Goal: Task Accomplishment & Management: Use online tool/utility

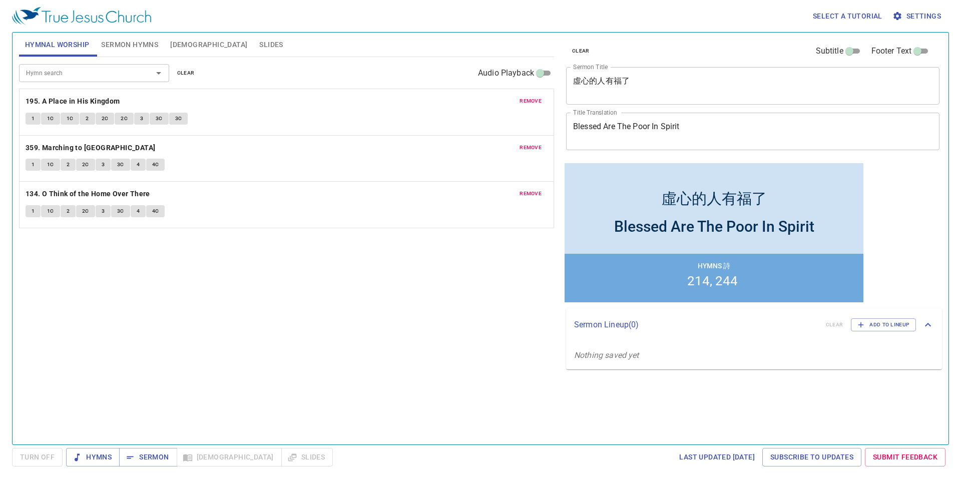
click at [189, 73] on span "clear" at bounding box center [186, 73] width 18 height 9
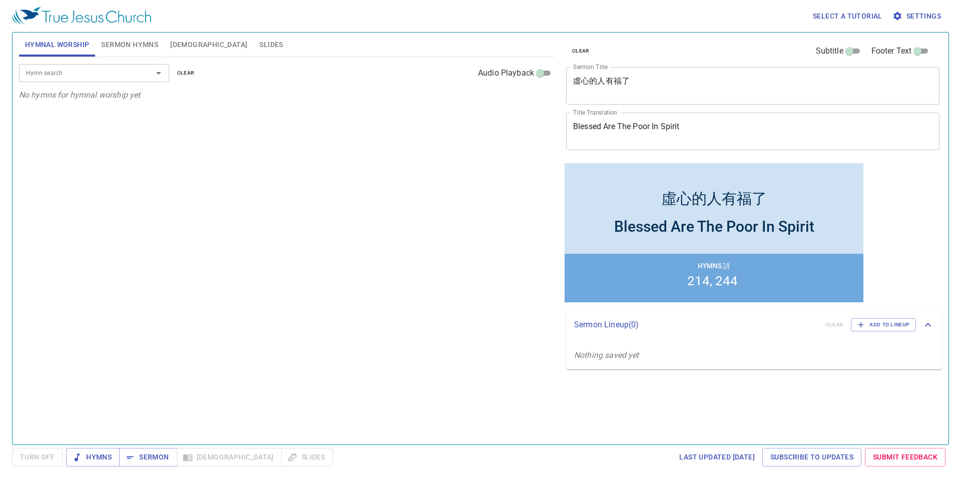
click at [128, 48] on span "Sermon Hymns" at bounding box center [129, 45] width 57 height 13
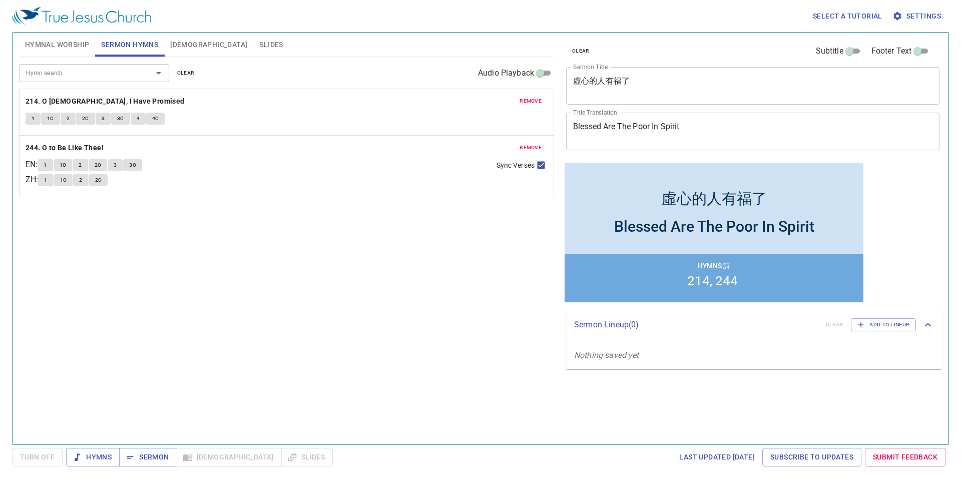
click at [175, 71] on button "clear" at bounding box center [186, 73] width 30 height 12
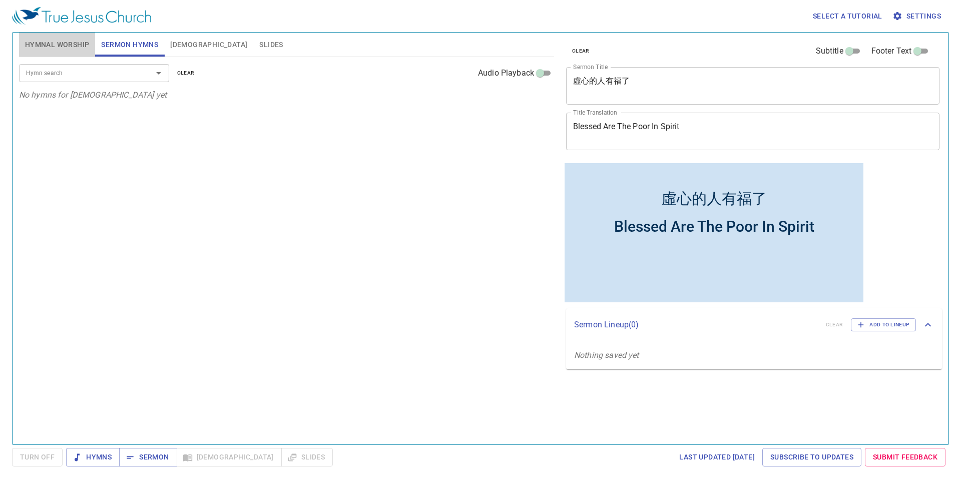
click at [50, 44] on span "Hymnal Worship" at bounding box center [57, 45] width 65 height 13
click at [127, 48] on span "Sermon Hymns" at bounding box center [129, 45] width 57 height 13
click at [602, 78] on textarea "虛心的人有福了" at bounding box center [752, 85] width 359 height 19
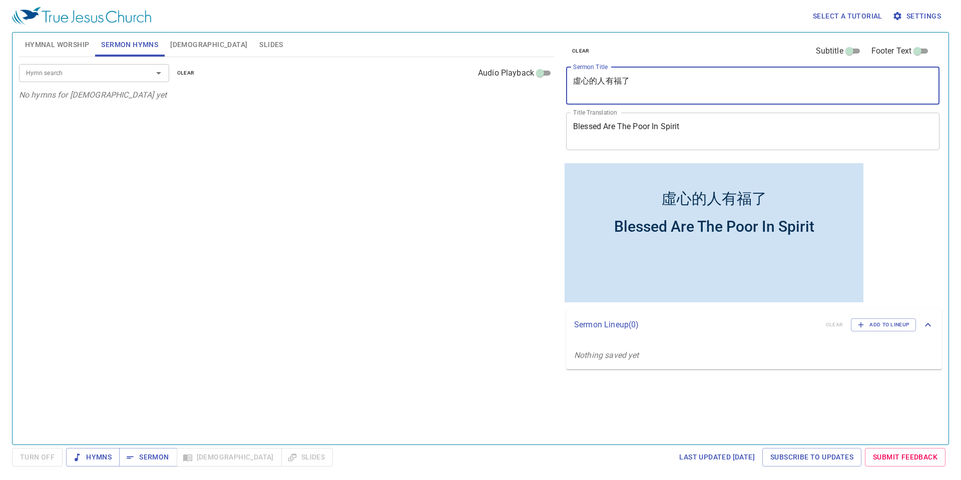
click at [607, 80] on textarea "虛心的人有福了" at bounding box center [752, 85] width 359 height 19
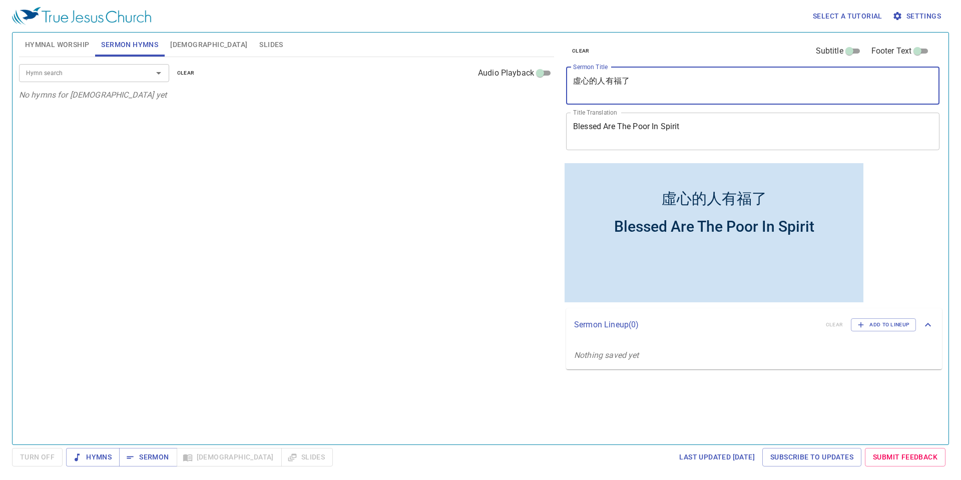
paste textarea "清心的人有福了　Blessed are the Pure in Heart"
type textarea "清心的人有福了"
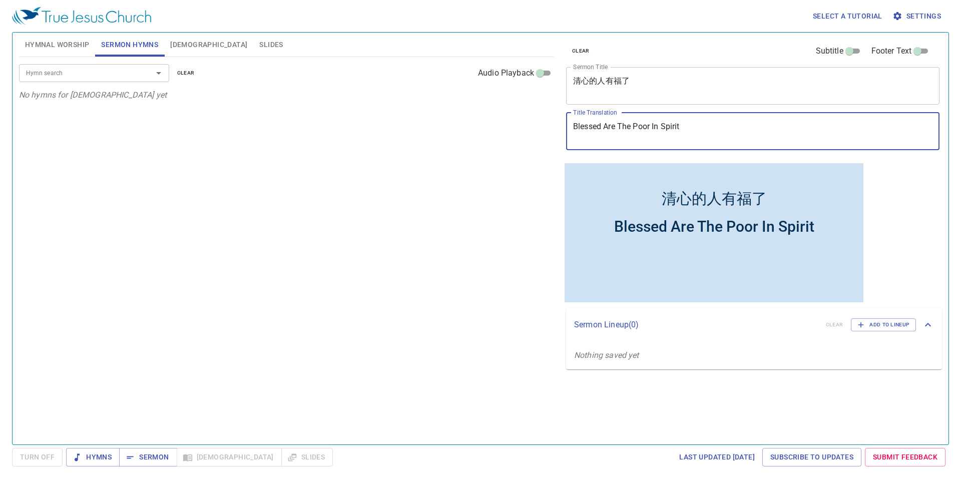
drag, startPoint x: 699, startPoint y: 134, endPoint x: 545, endPoint y: 125, distance: 154.9
click at [545, 125] on div "Hymnal Worship Sermon Hymns Bible Slides Hymn search Hymn search clear Audio Pl…" at bounding box center [480, 235] width 931 height 412
paste textarea "are the Pure in Hear"
type textarea "Blessed are the Pure in Heart"
click at [493, 160] on div "Hymn search Hymn search clear Audio Playback No hymns for sermon yet" at bounding box center [286, 246] width 535 height 379
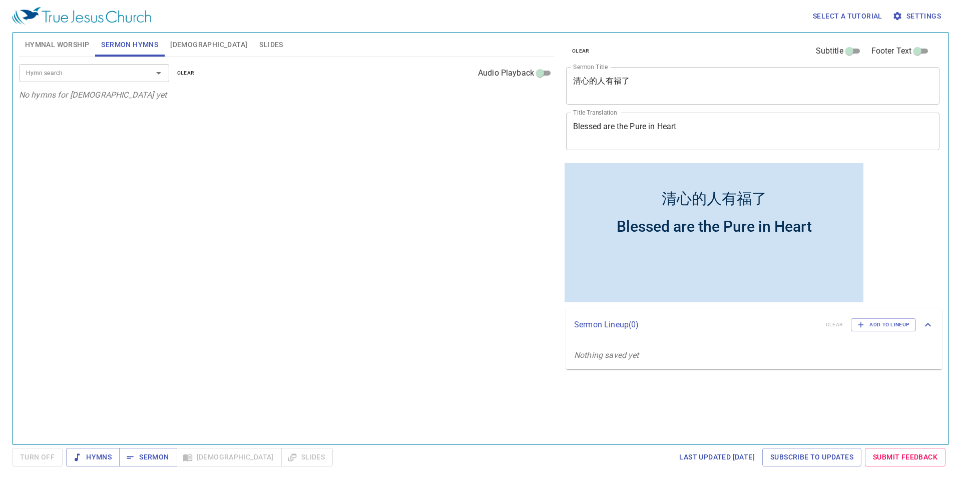
click at [79, 77] on input "Hymn search" at bounding box center [79, 73] width 115 height 12
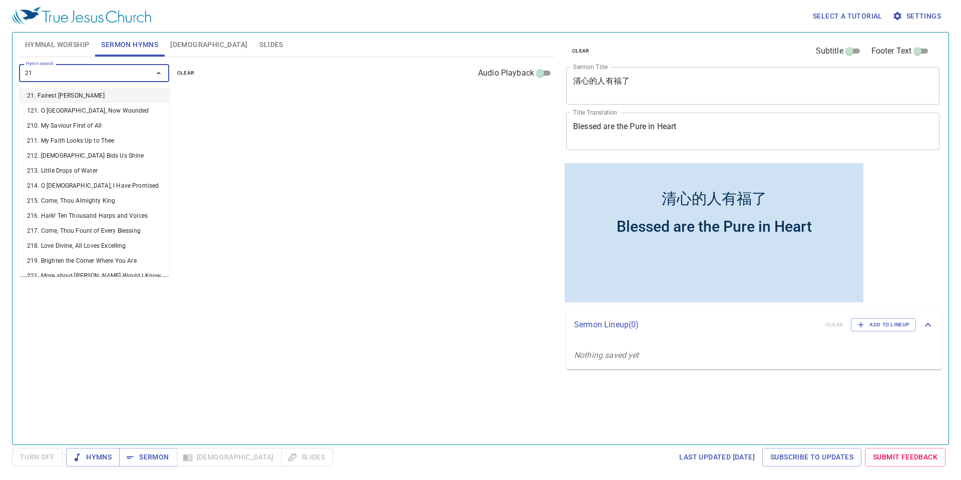
type input "214"
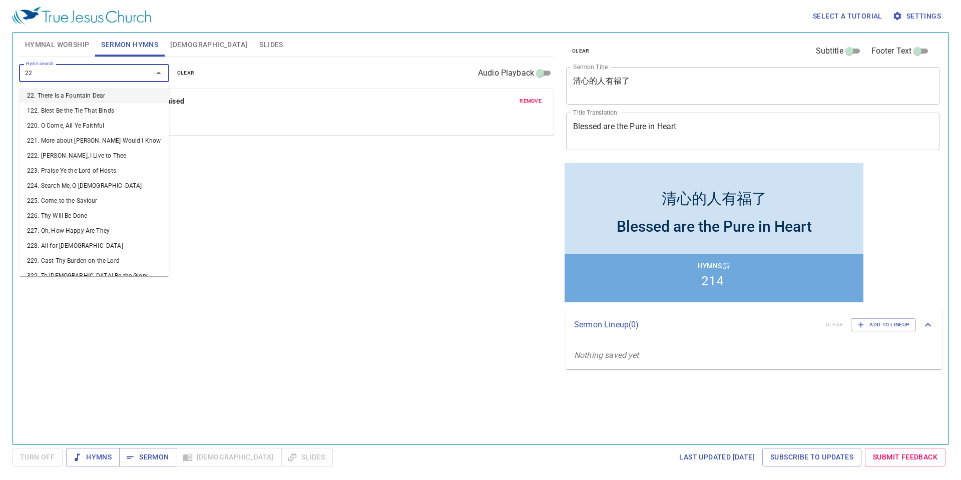
type input "224"
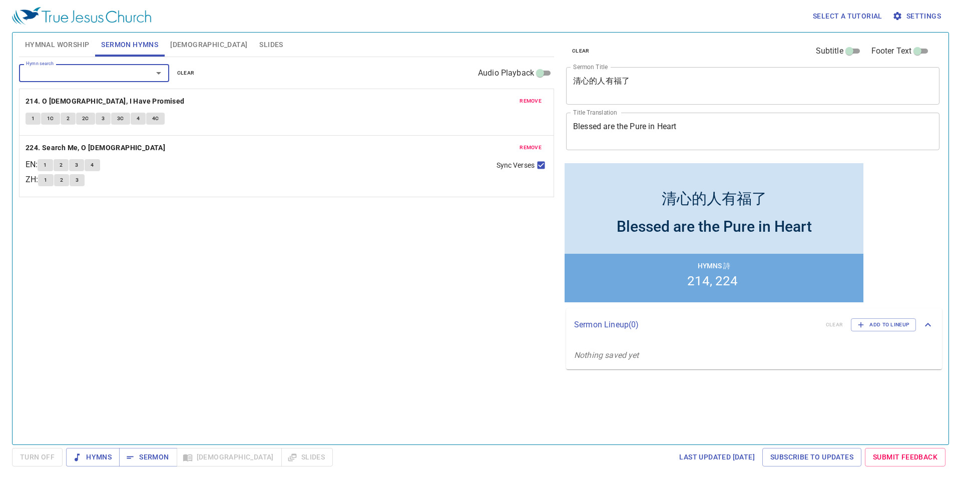
click at [81, 49] on span "Hymnal Worship" at bounding box center [57, 45] width 65 height 13
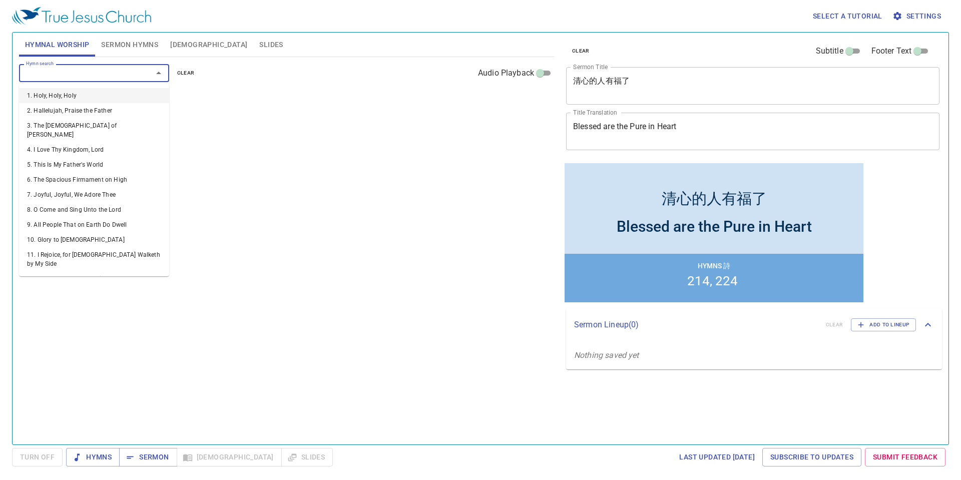
click at [112, 74] on input "Hymn search" at bounding box center [79, 73] width 115 height 12
type input "101"
type input "405"
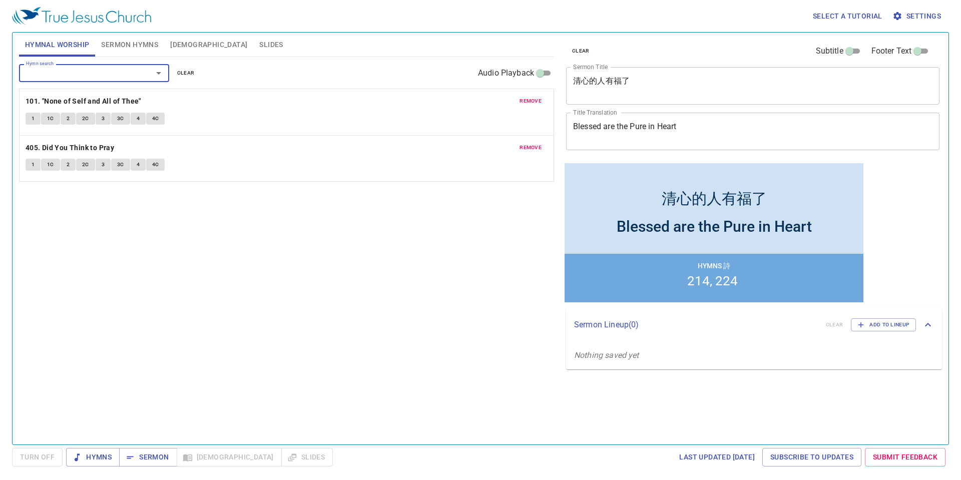
click at [64, 75] on input "Hymn search" at bounding box center [79, 73] width 115 height 12
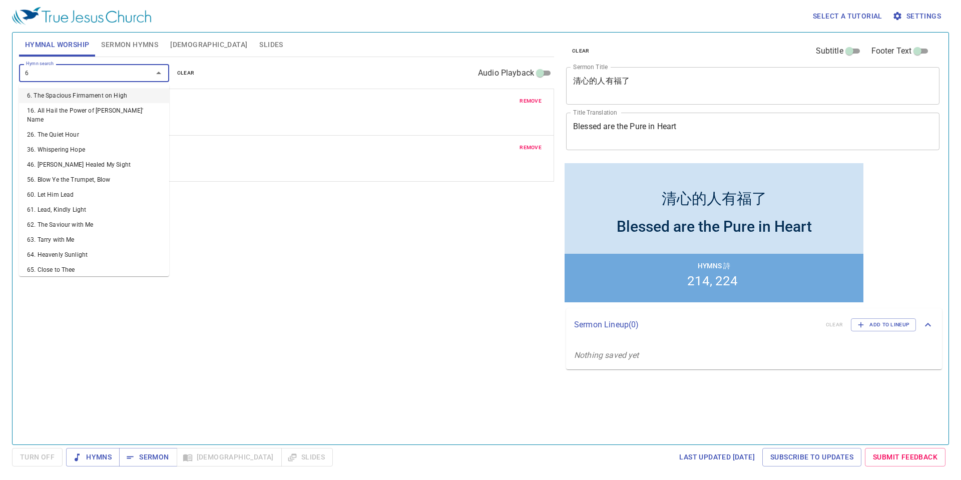
type input "64"
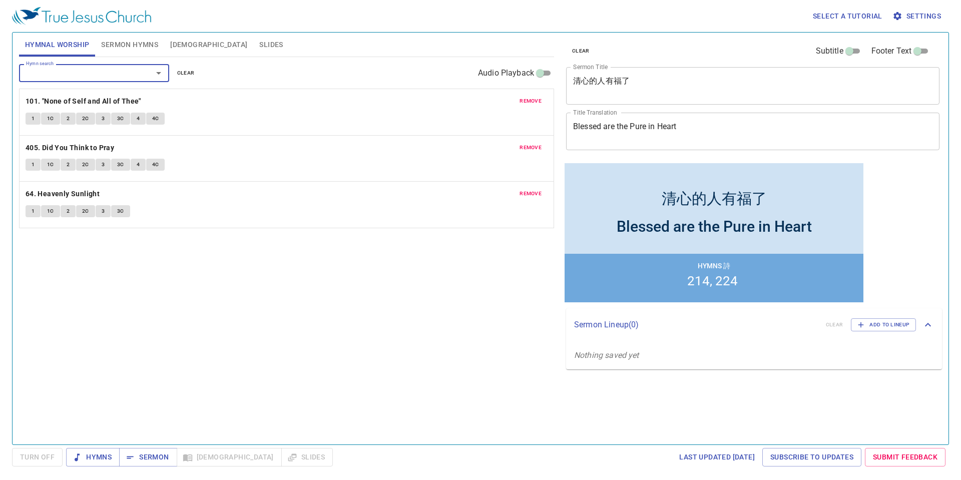
click at [142, 42] on span "Sermon Hymns" at bounding box center [129, 45] width 57 height 13
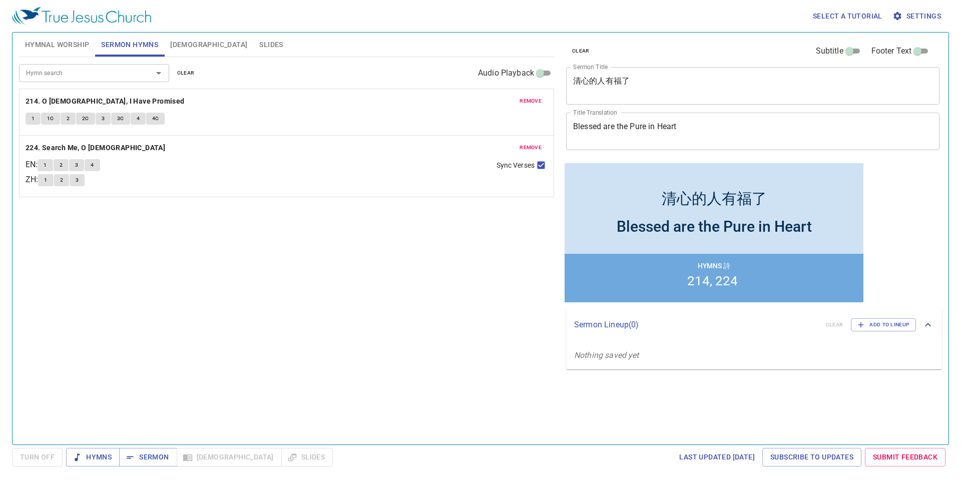
click at [181, 42] on span "[DEMOGRAPHIC_DATA]" at bounding box center [208, 45] width 77 height 13
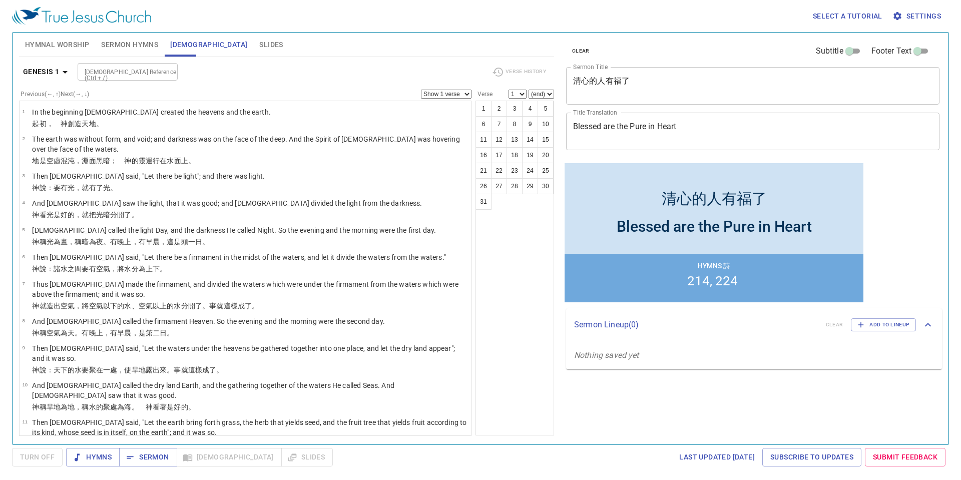
click at [119, 46] on span "Sermon Hymns" at bounding box center [129, 45] width 57 height 13
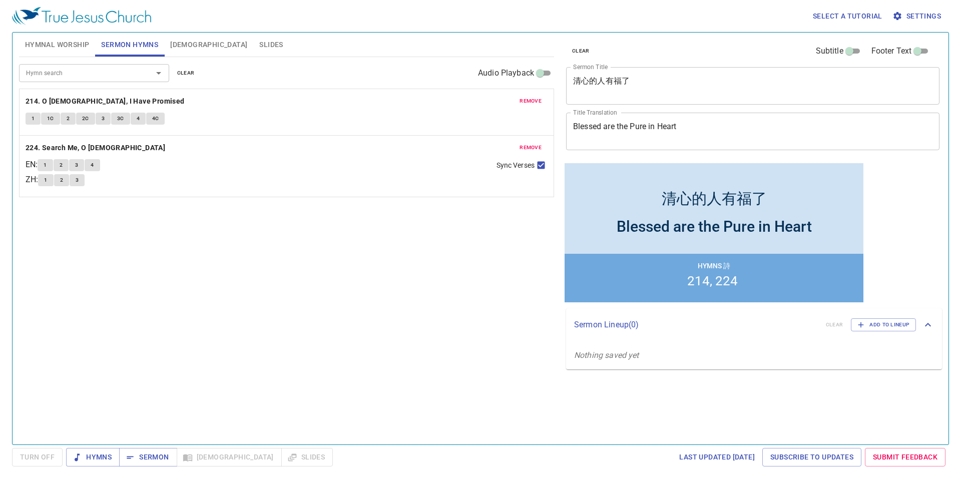
click at [67, 46] on span "Hymnal Worship" at bounding box center [57, 45] width 65 height 13
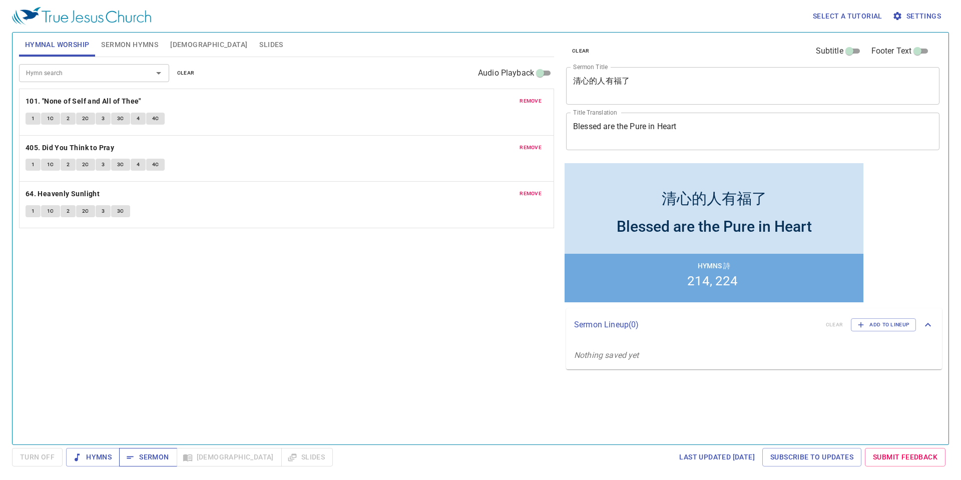
click at [163, 455] on span "Sermon" at bounding box center [148, 457] width 42 height 13
click at [42, 99] on b "101. "None of Self and All of Thee"" at bounding box center [84, 101] width 116 height 13
click at [35, 120] on button "1" at bounding box center [33, 119] width 15 height 12
click at [923, 13] on span "Settings" at bounding box center [917, 16] width 47 height 13
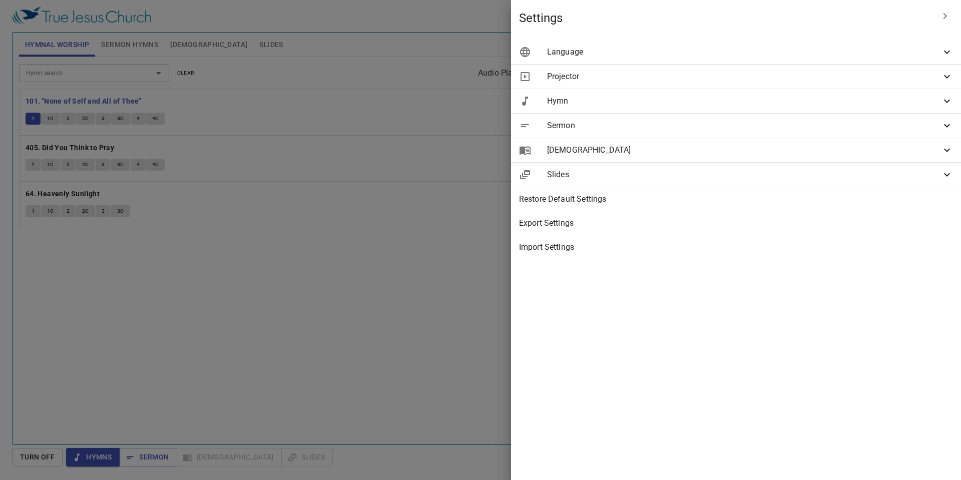
click at [923, 99] on span "Hymn" at bounding box center [744, 101] width 394 height 12
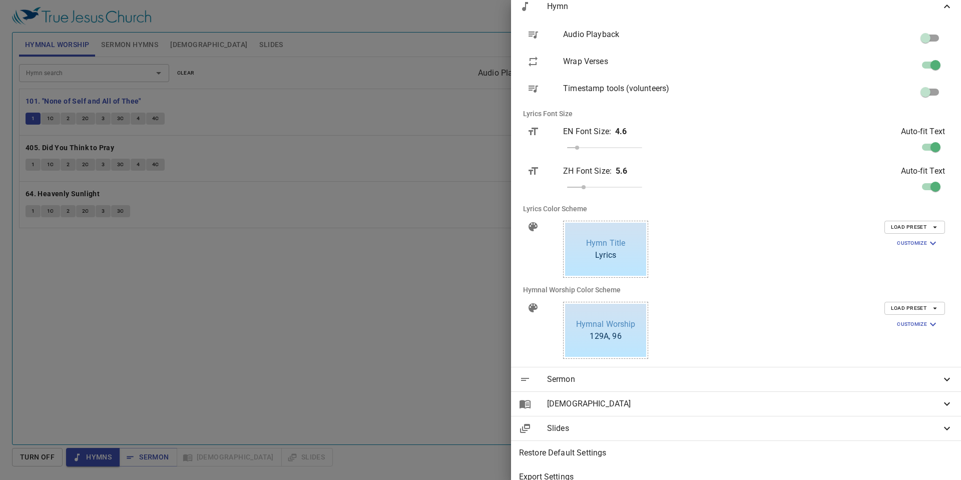
scroll to position [132, 0]
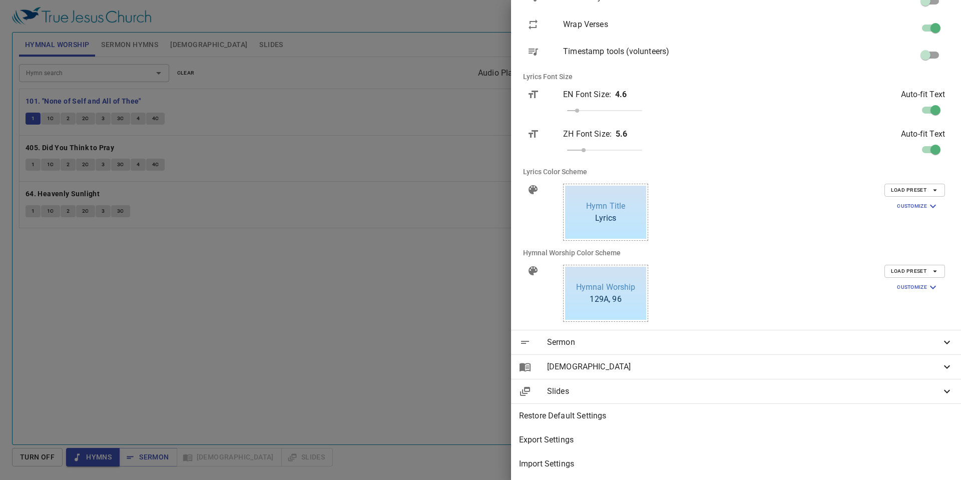
click at [931, 192] on icon "button" at bounding box center [934, 190] width 9 height 9
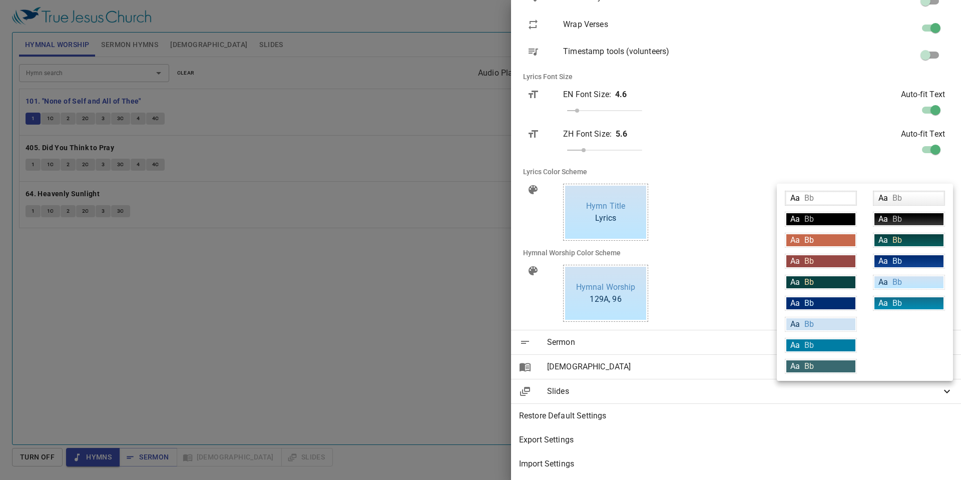
click at [863, 179] on div at bounding box center [480, 240] width 961 height 480
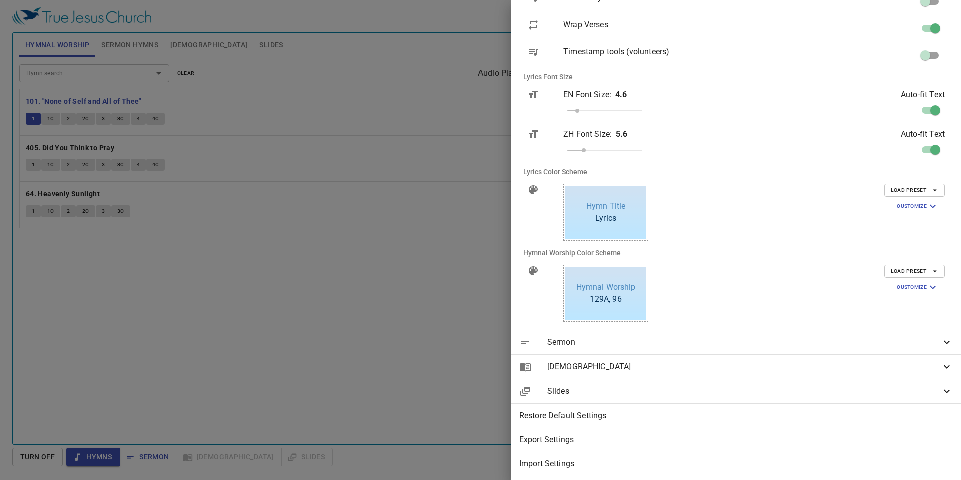
click at [933, 202] on icon "button" at bounding box center [933, 206] width 12 height 12
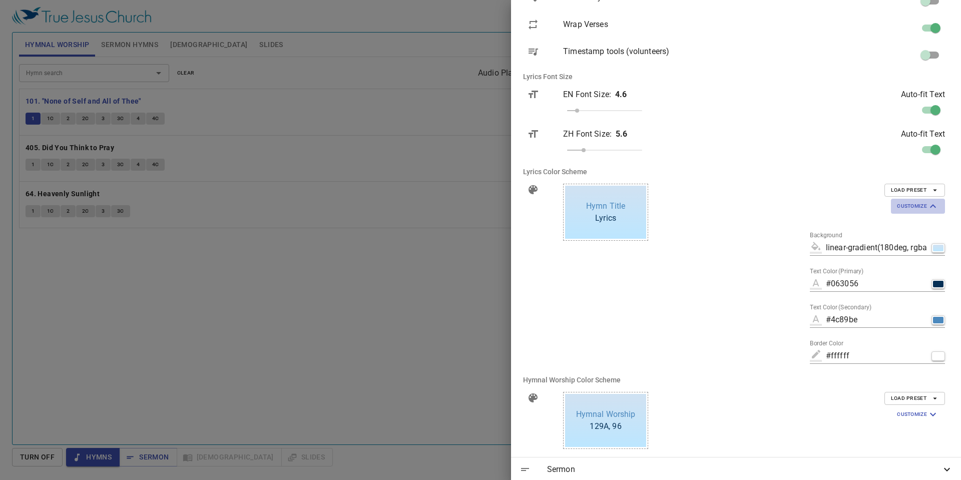
click at [922, 204] on span "Customize" at bounding box center [918, 206] width 42 height 12
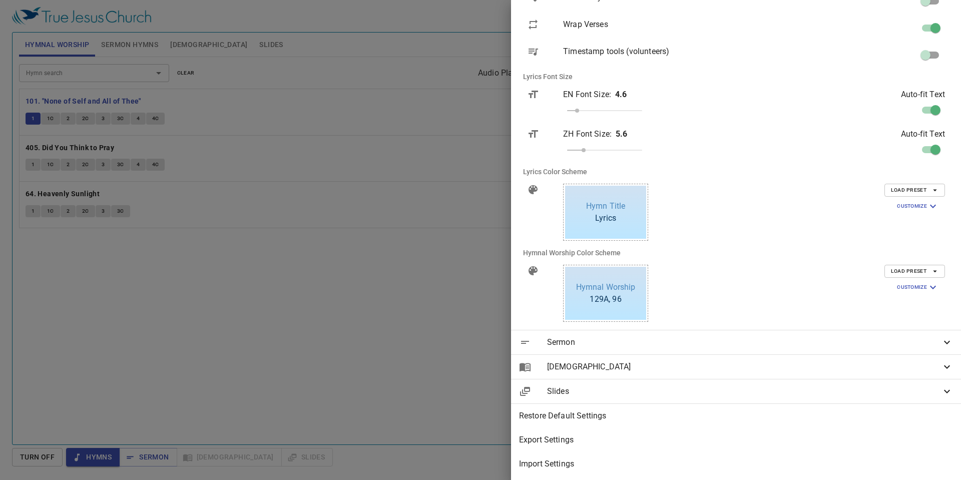
click at [906, 189] on span "Load Preset" at bounding box center [915, 190] width 48 height 9
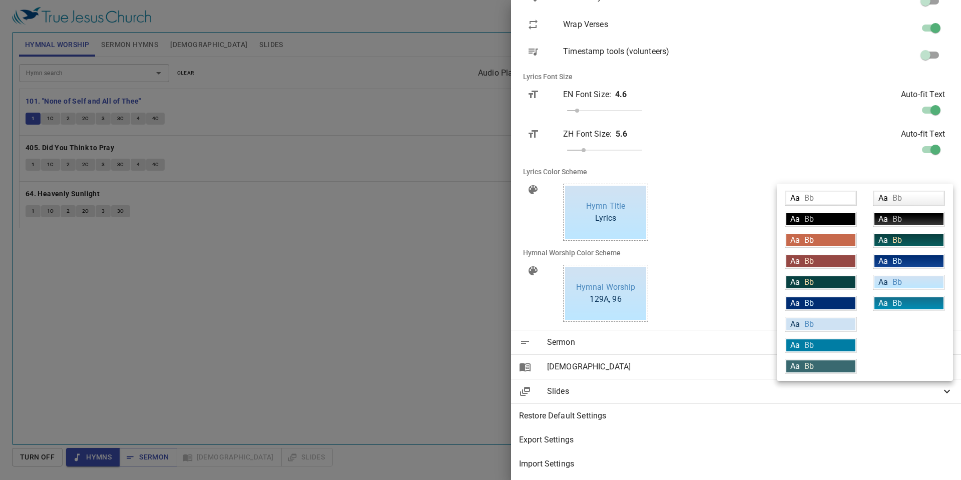
click at [914, 278] on div "Aa Bb" at bounding box center [908, 282] width 69 height 12
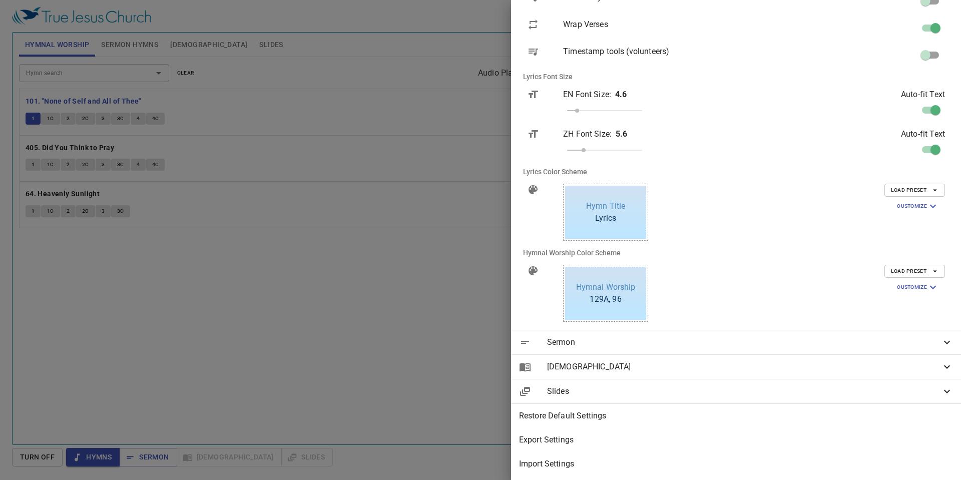
click at [609, 405] on div at bounding box center [480, 240] width 961 height 480
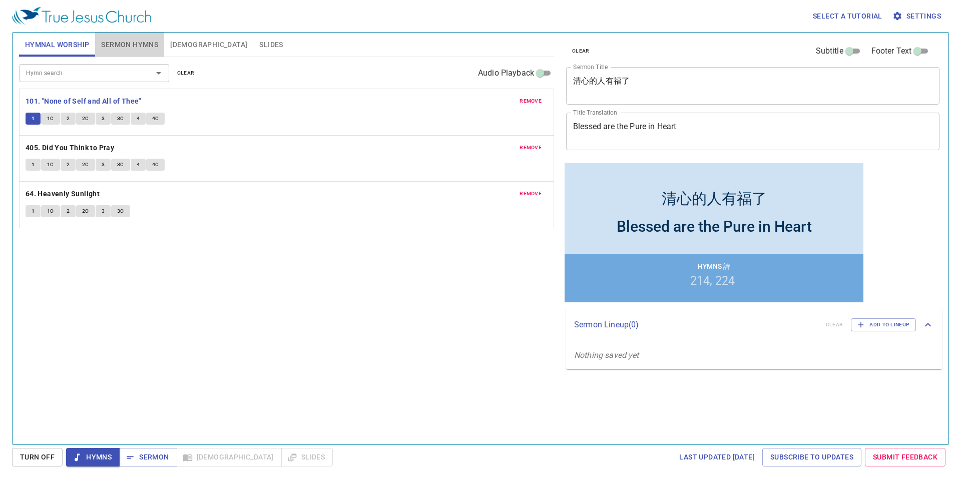
click at [124, 46] on span "Sermon Hymns" at bounding box center [129, 45] width 57 height 13
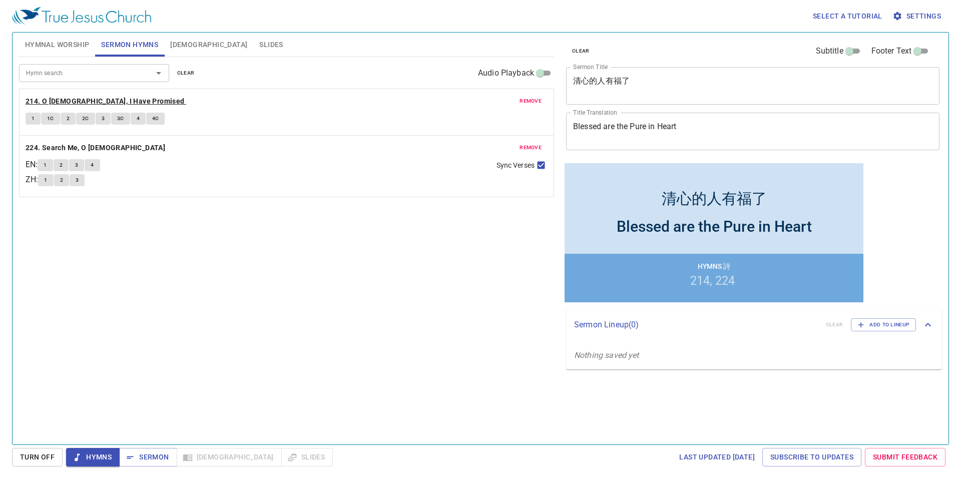
click at [66, 96] on b "214. O [DEMOGRAPHIC_DATA], I Have Promised" at bounding box center [105, 101] width 159 height 13
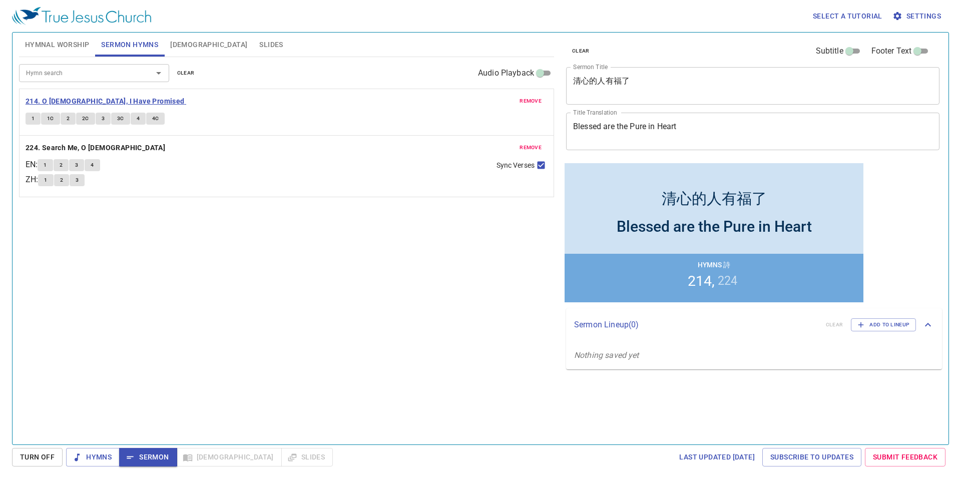
click at [52, 96] on b "214. O [DEMOGRAPHIC_DATA], I Have Promised" at bounding box center [105, 101] width 159 height 13
click at [29, 118] on button "1" at bounding box center [33, 119] width 15 height 12
click at [66, 43] on span "Hymnal Worship" at bounding box center [57, 45] width 65 height 13
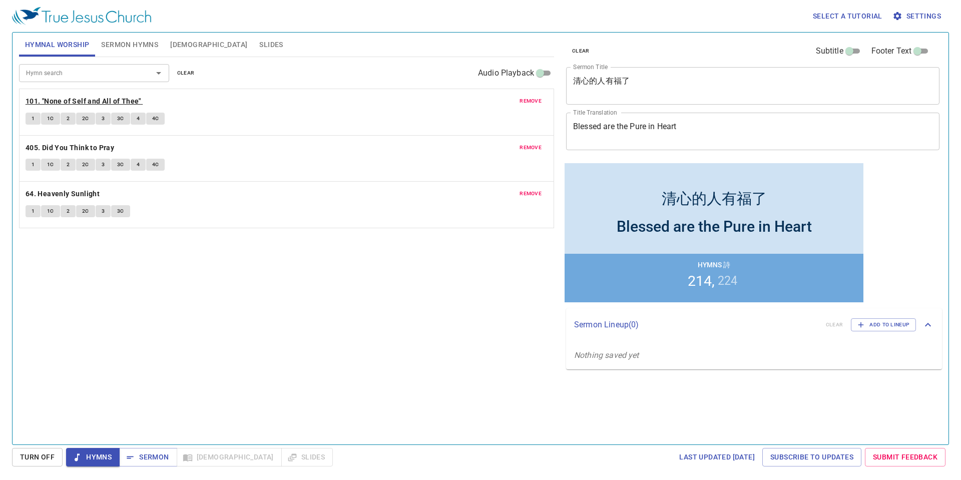
click at [52, 101] on b "101. "None of Self and All of Thee"" at bounding box center [84, 101] width 116 height 13
click at [33, 119] on span "1" at bounding box center [33, 118] width 3 height 9
click at [124, 45] on span "Sermon Hymns" at bounding box center [129, 45] width 57 height 13
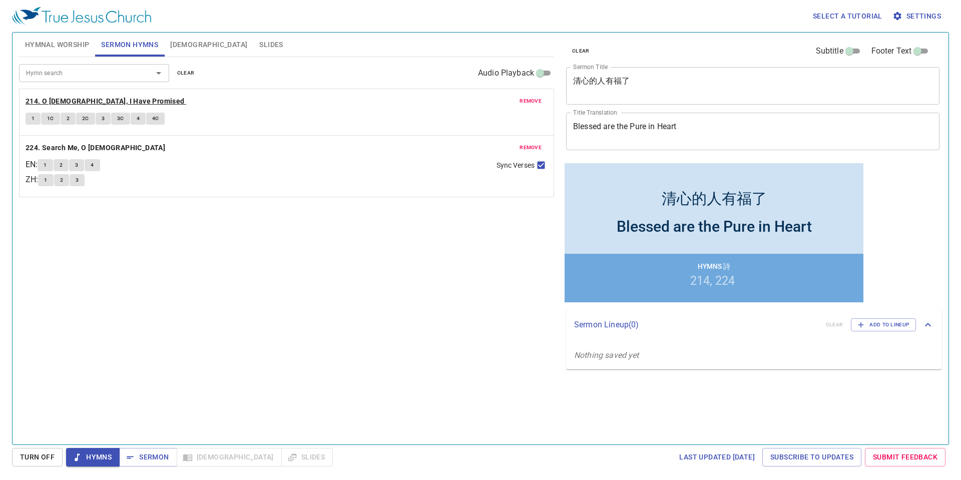
click at [74, 99] on b "214. O [DEMOGRAPHIC_DATA], I Have Promised" at bounding box center [105, 101] width 159 height 13
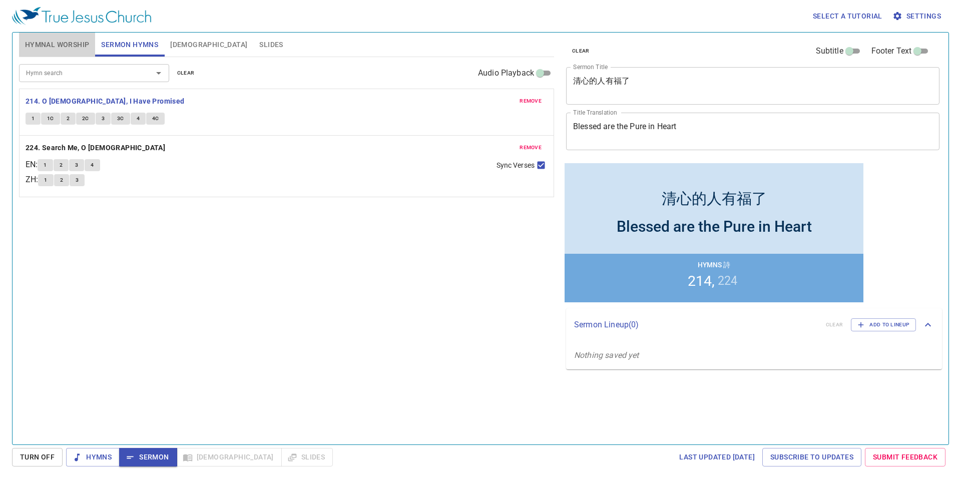
click at [76, 46] on span "Hymnal Worship" at bounding box center [57, 45] width 65 height 13
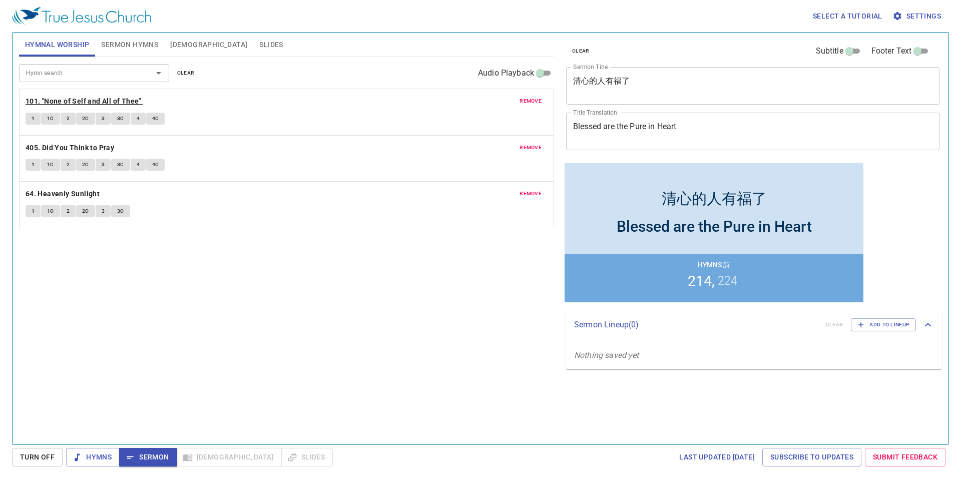
click at [63, 99] on b "101. "None of Self and All of Thee"" at bounding box center [84, 101] width 116 height 13
click at [127, 47] on span "Sermon Hymns" at bounding box center [129, 45] width 57 height 13
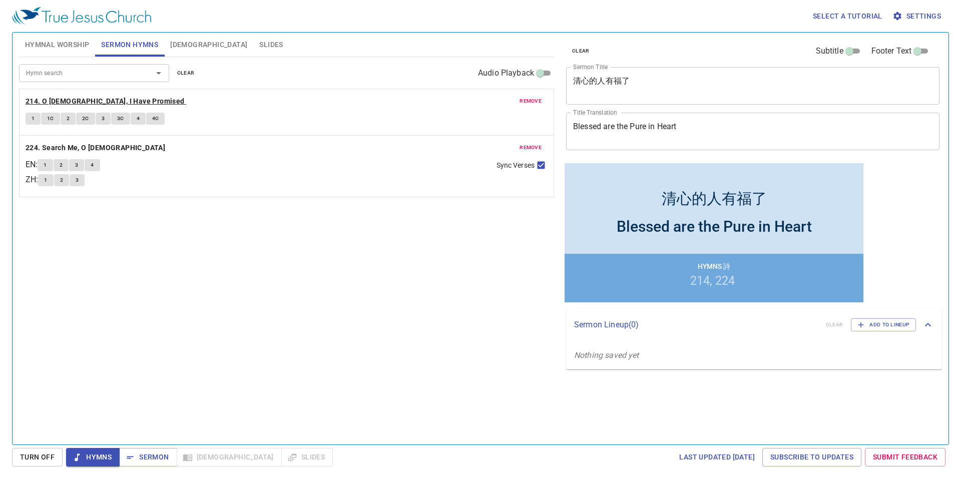
click at [76, 100] on b "214. O [DEMOGRAPHIC_DATA], I Have Promised" at bounding box center [105, 101] width 159 height 13
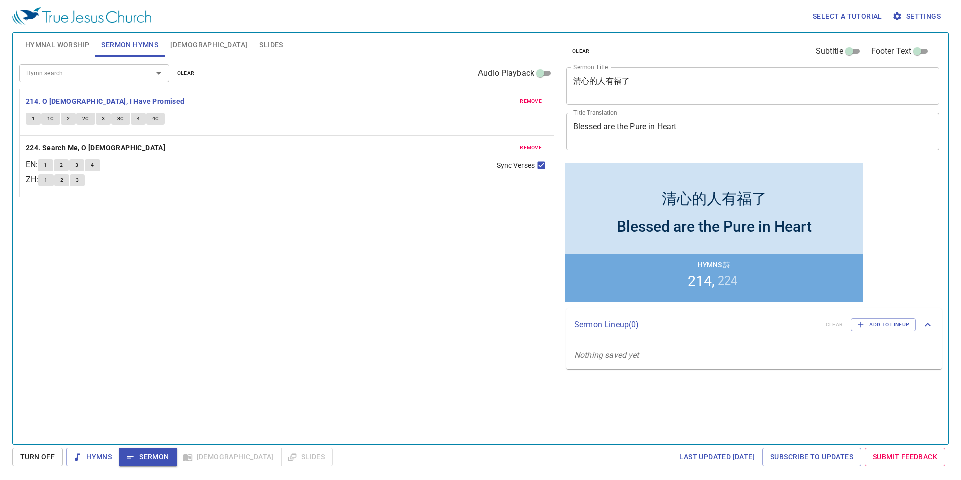
click at [67, 49] on span "Hymnal Worship" at bounding box center [57, 45] width 65 height 13
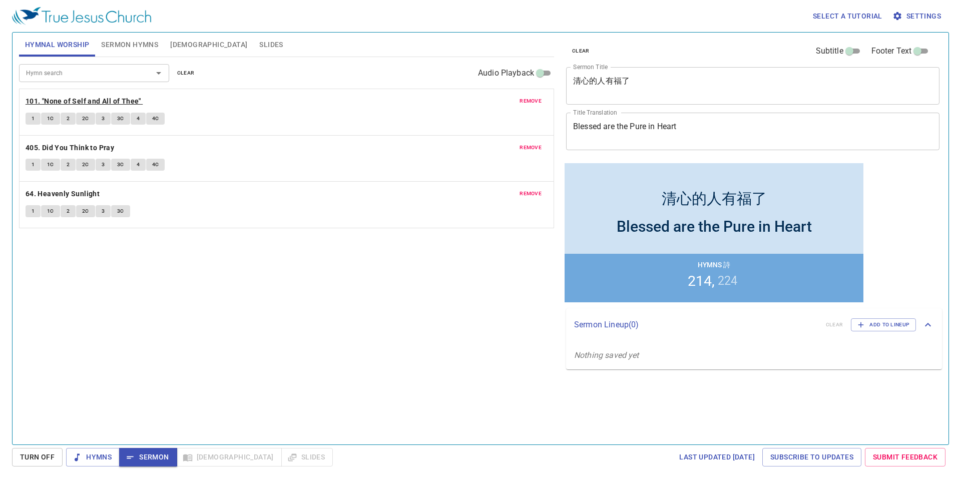
click at [66, 99] on b "101. "None of Self and All of Thee"" at bounding box center [84, 101] width 116 height 13
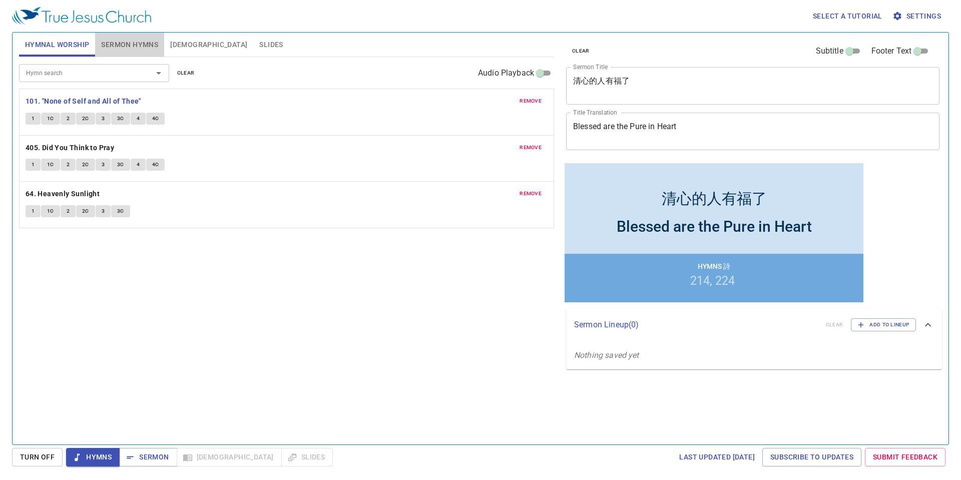
click at [134, 44] on span "Sermon Hymns" at bounding box center [129, 45] width 57 height 13
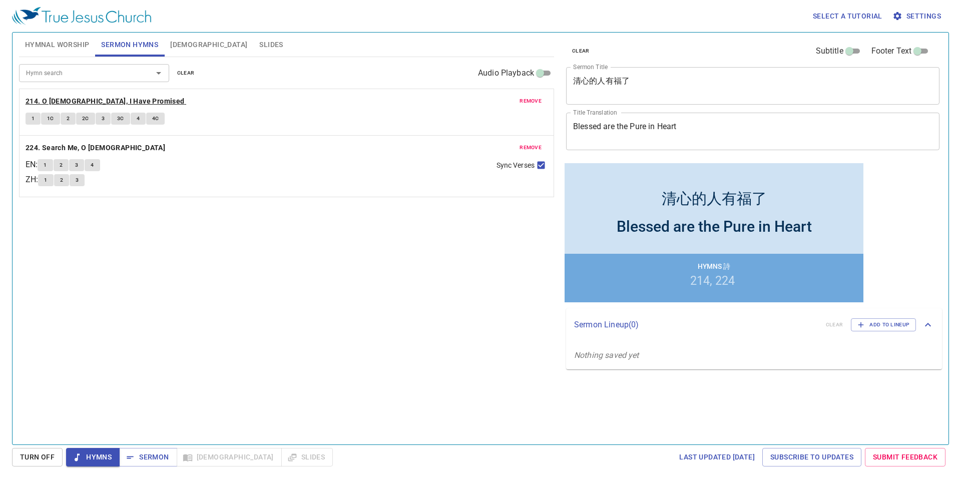
click at [86, 100] on b "214. O [DEMOGRAPHIC_DATA], I Have Promised" at bounding box center [105, 101] width 159 height 13
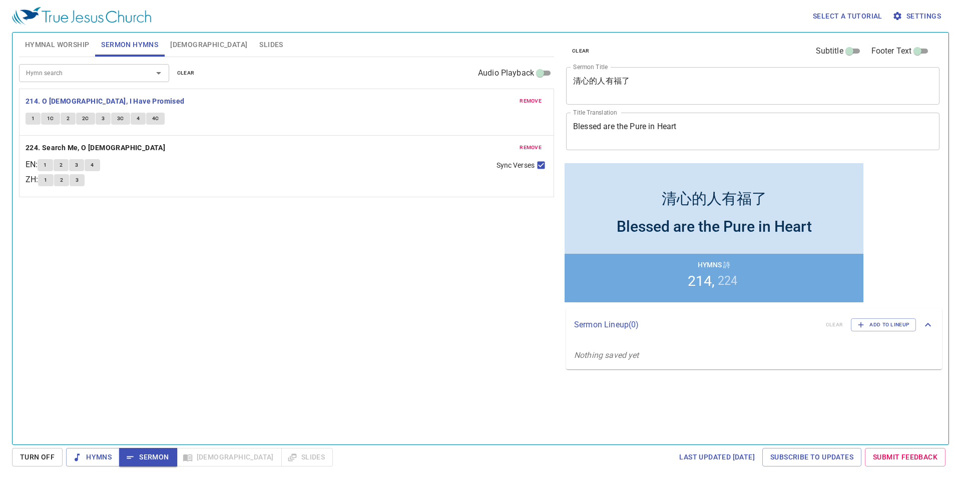
click at [75, 43] on span "Hymnal Worship" at bounding box center [57, 45] width 65 height 13
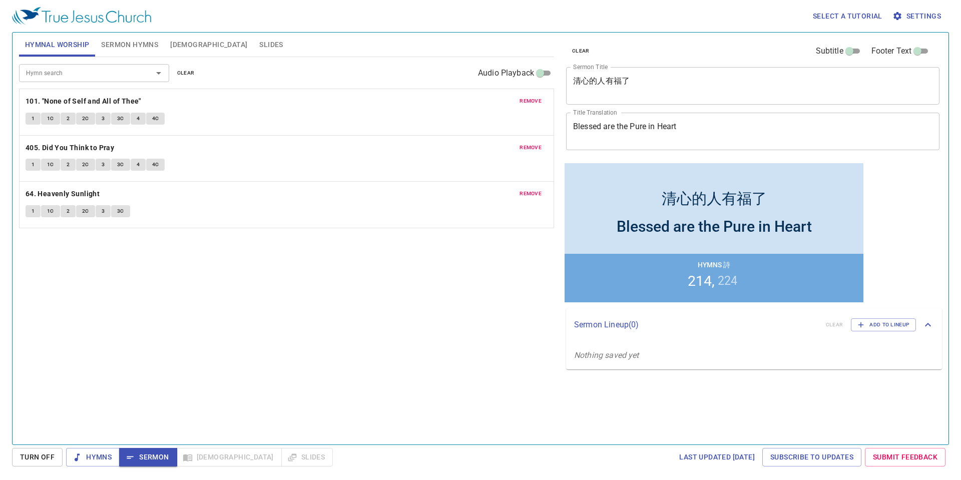
click at [34, 121] on span "1" at bounding box center [33, 118] width 3 height 9
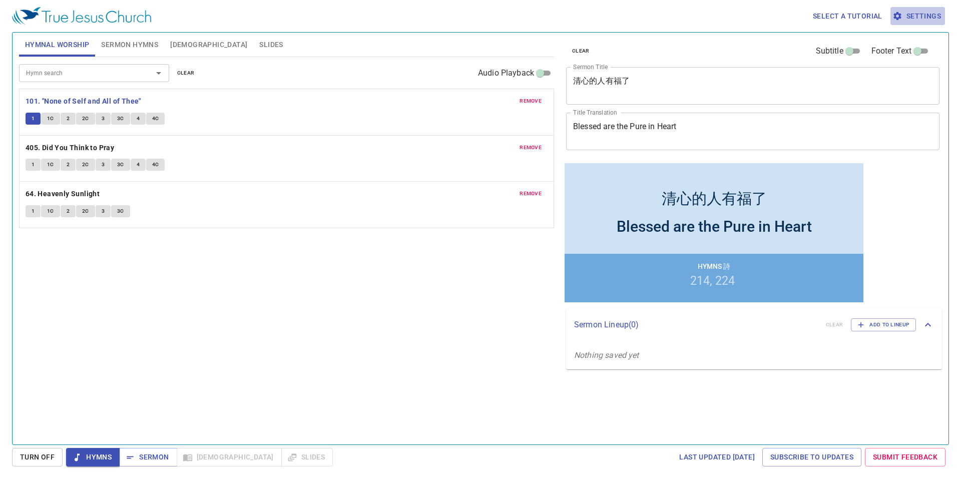
click at [915, 21] on span "Settings" at bounding box center [917, 16] width 47 height 13
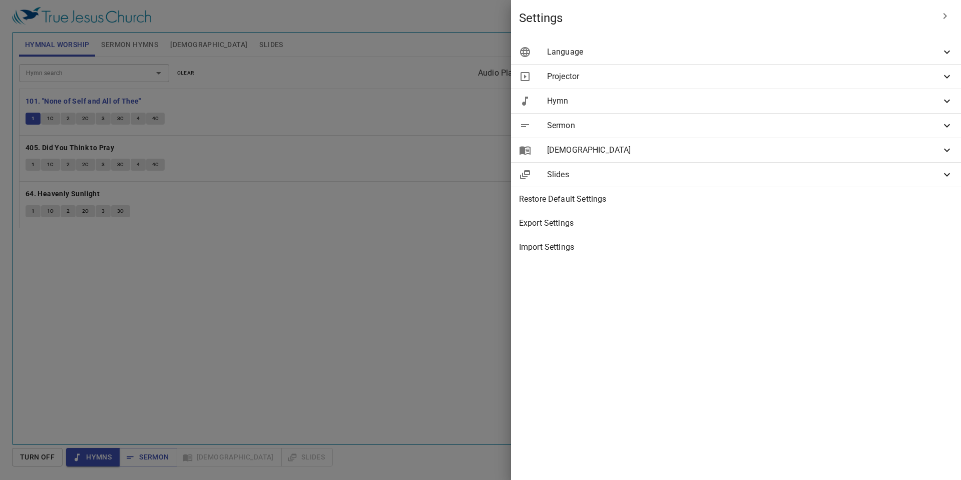
click at [755, 127] on span "Sermon" at bounding box center [744, 126] width 394 height 12
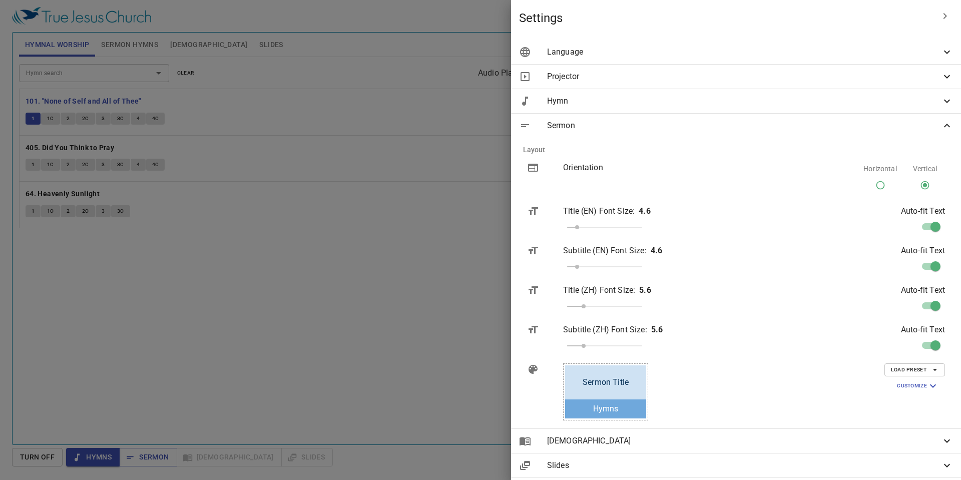
click at [930, 372] on icon "button" at bounding box center [934, 369] width 9 height 9
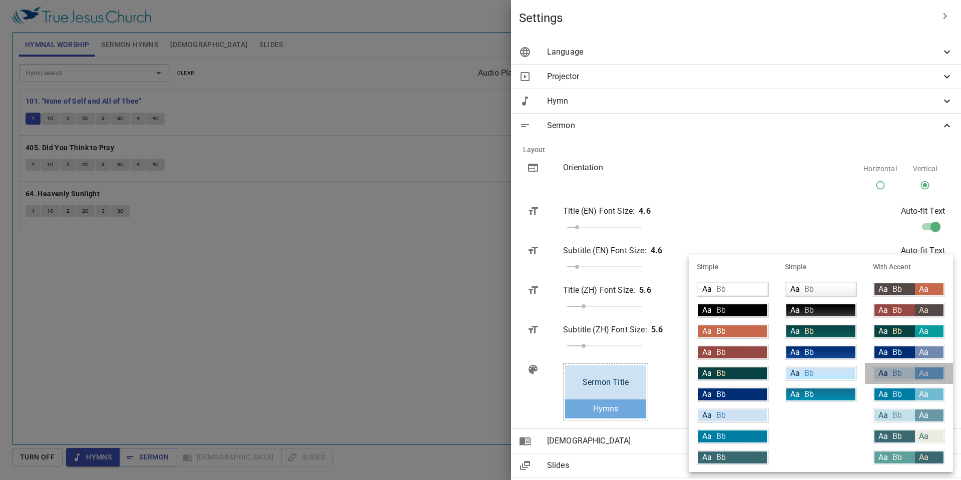
click at [900, 375] on span "Bb" at bounding box center [897, 373] width 10 height 10
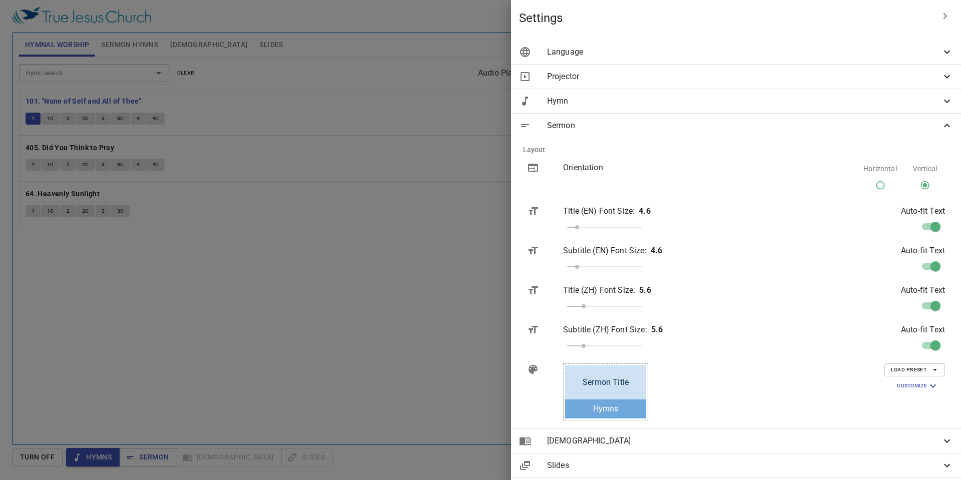
click at [133, 49] on div at bounding box center [480, 240] width 961 height 480
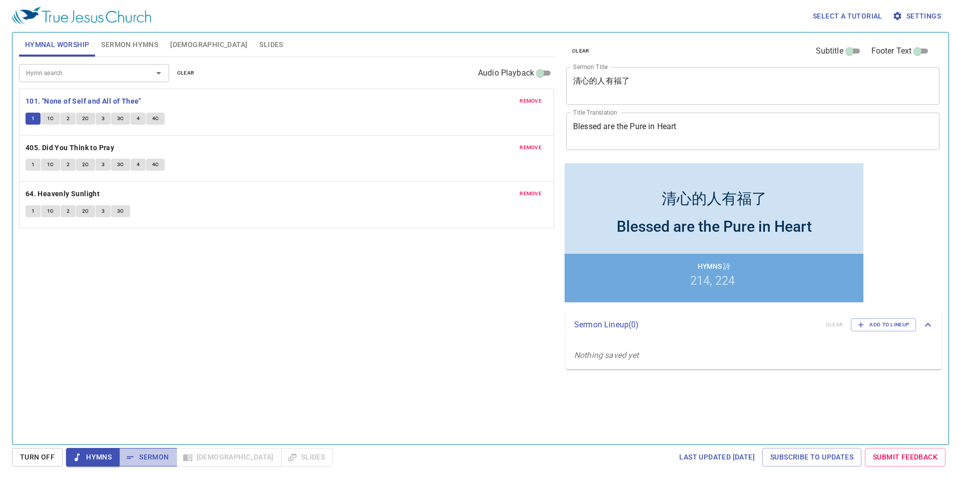
click at [144, 454] on span "Sermon" at bounding box center [148, 457] width 42 height 13
click at [56, 101] on b "101. "None of Self and All of Thee"" at bounding box center [84, 101] width 116 height 13
click at [924, 19] on span "Settings" at bounding box center [917, 16] width 47 height 13
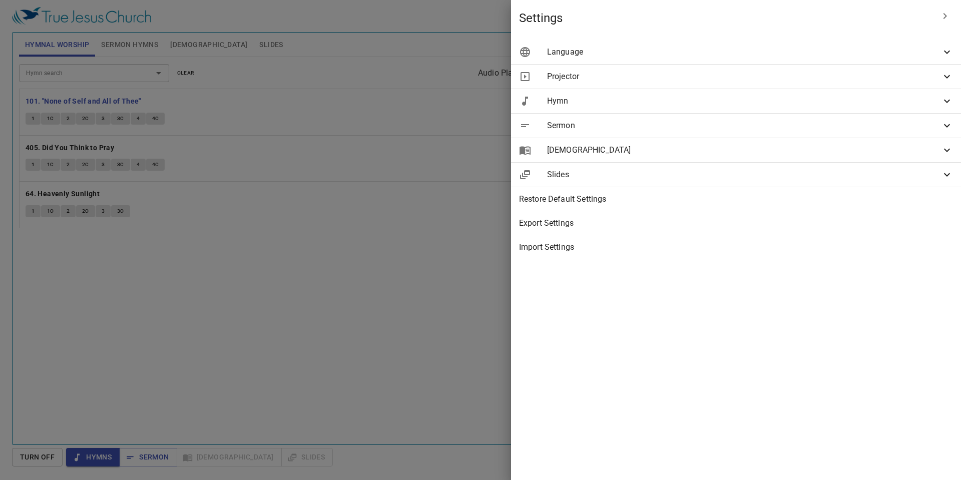
click at [739, 110] on div "Hymn" at bounding box center [736, 101] width 450 height 24
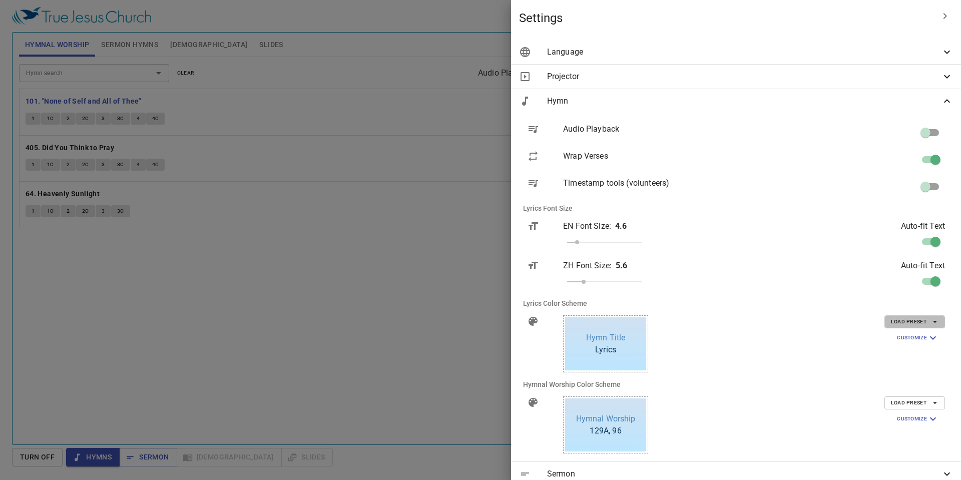
click at [929, 323] on span "Load Preset" at bounding box center [915, 321] width 48 height 9
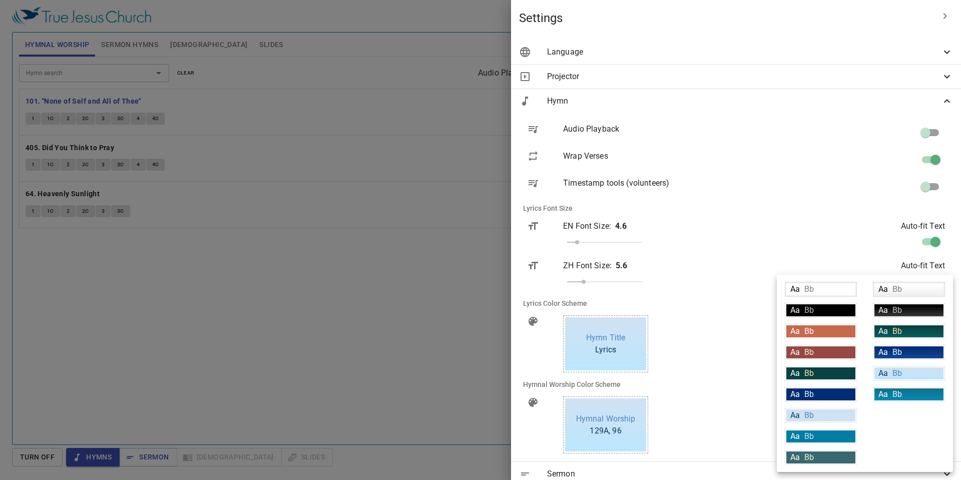
click at [903, 377] on div "Aa Bb" at bounding box center [908, 373] width 69 height 12
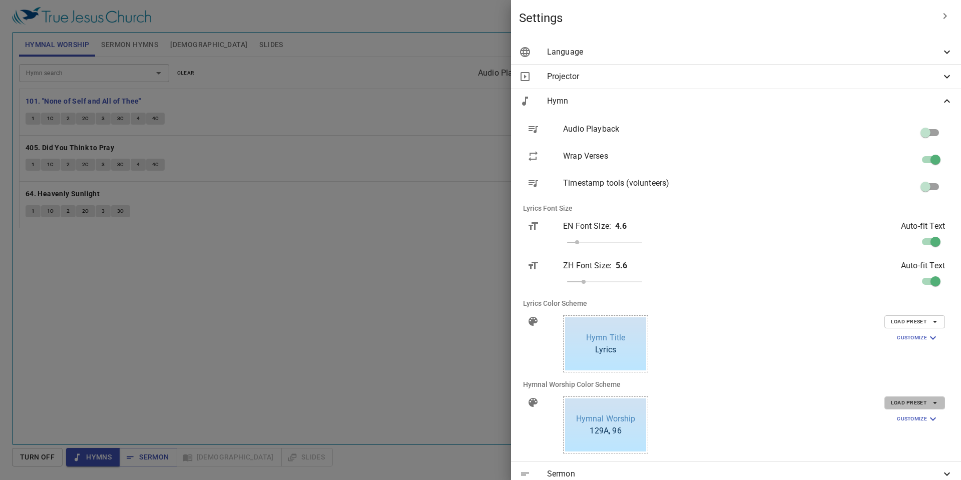
click at [913, 404] on span "Load Preset" at bounding box center [915, 402] width 48 height 9
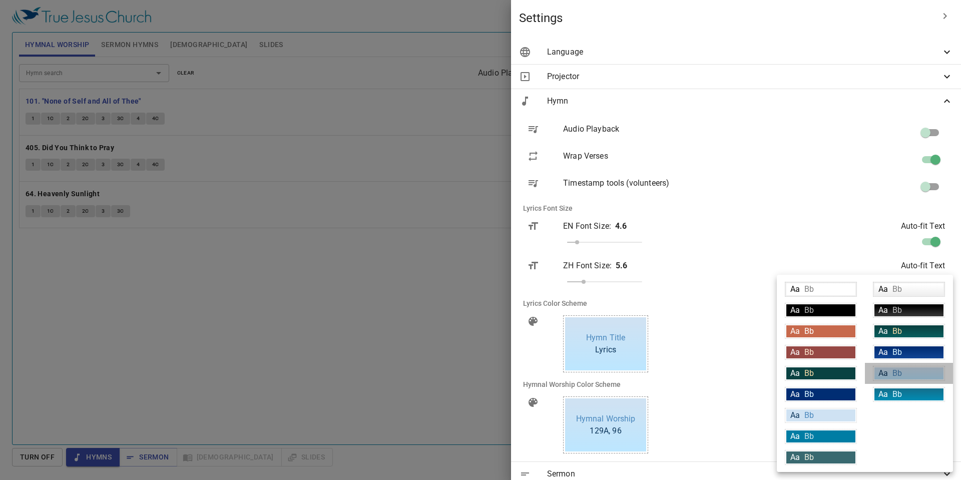
click at [912, 372] on div "Aa Bb" at bounding box center [908, 373] width 69 height 12
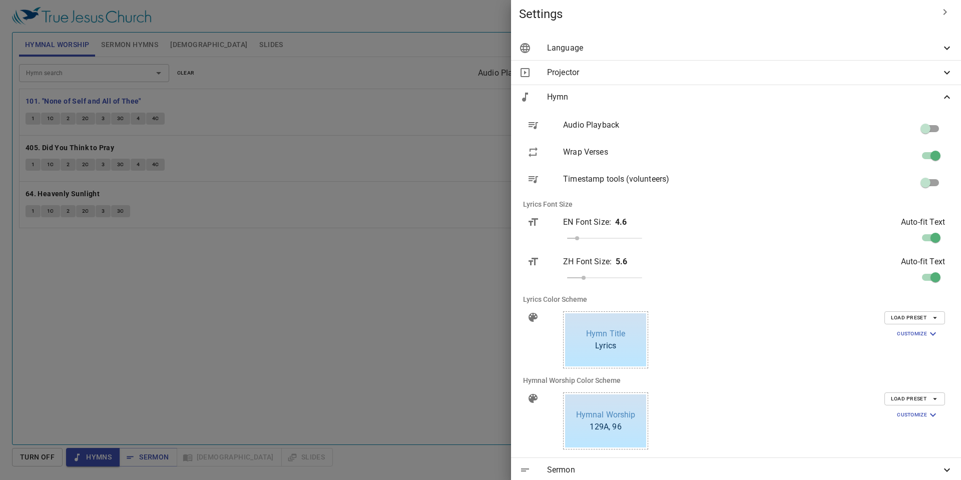
scroll to position [0, 0]
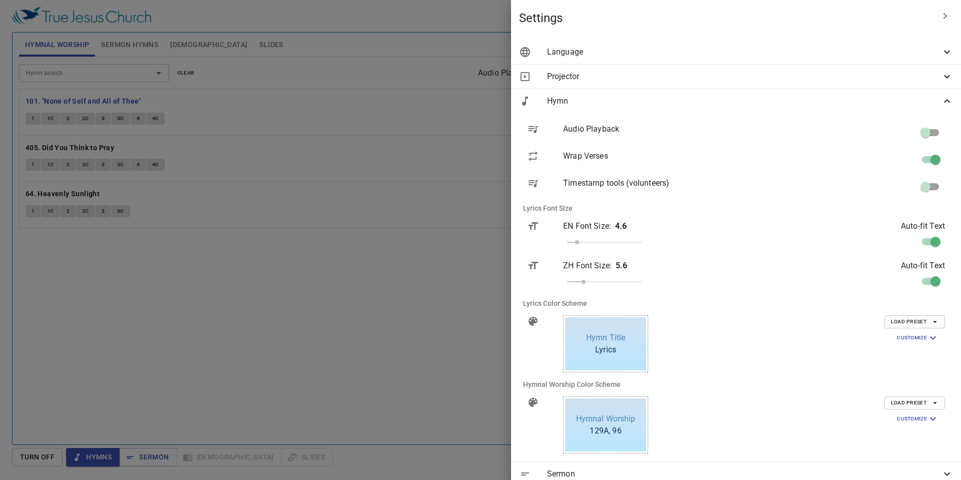
click at [34, 121] on div at bounding box center [480, 240] width 961 height 480
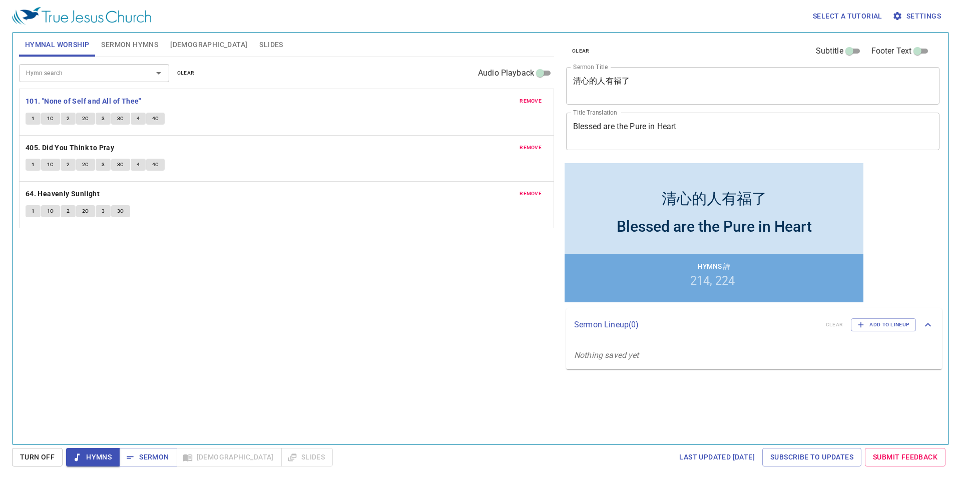
click at [35, 121] on button "1" at bounding box center [33, 119] width 15 height 12
click at [54, 120] on button "1C" at bounding box center [50, 119] width 19 height 12
click at [69, 118] on button "2" at bounding box center [68, 119] width 15 height 12
click at [80, 117] on button "2C" at bounding box center [85, 119] width 19 height 12
click at [90, 117] on button "2C" at bounding box center [85, 119] width 19 height 12
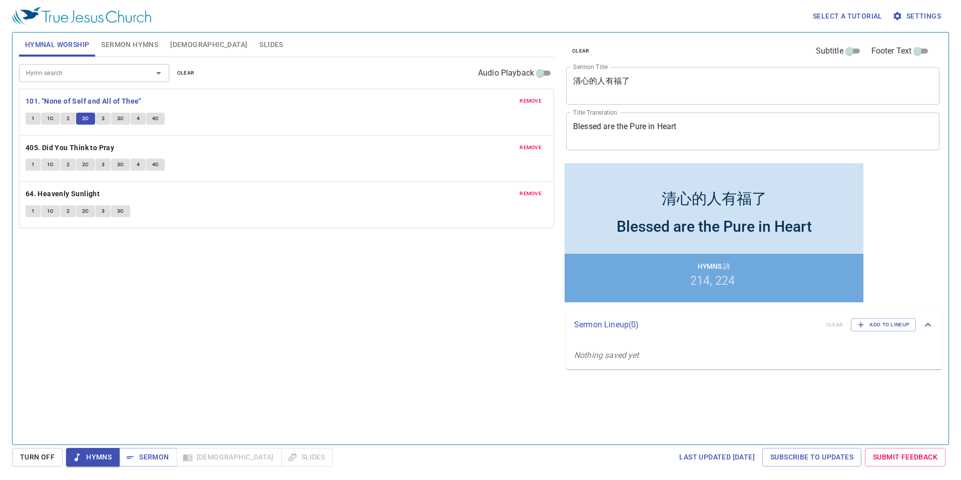
click at [189, 40] on span "[DEMOGRAPHIC_DATA]" at bounding box center [208, 45] width 77 height 13
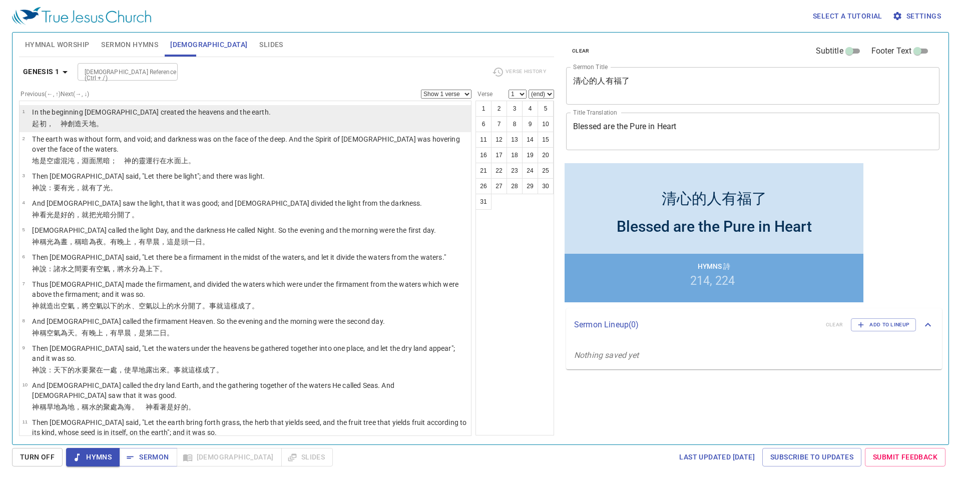
click at [170, 118] on td "In the beginning God created the heavens and the earth." at bounding box center [151, 113] width 239 height 12
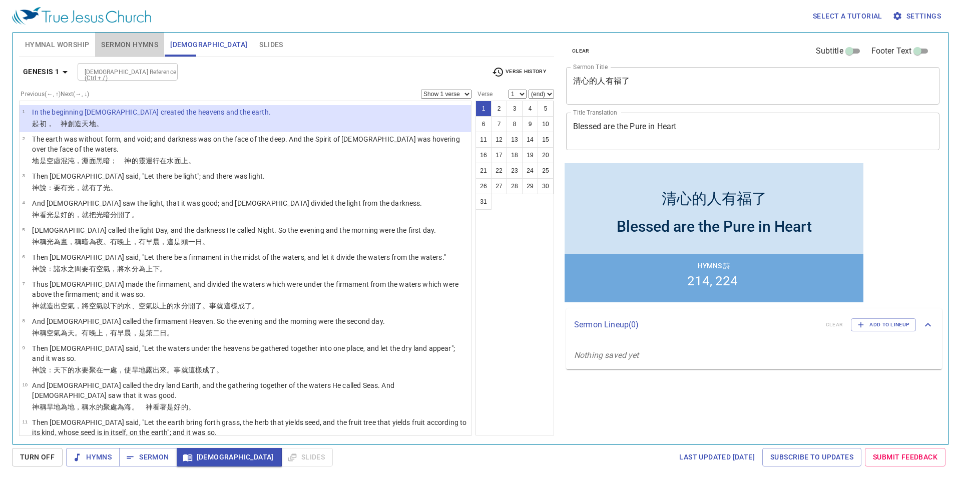
click at [149, 48] on span "Sermon Hymns" at bounding box center [129, 45] width 57 height 13
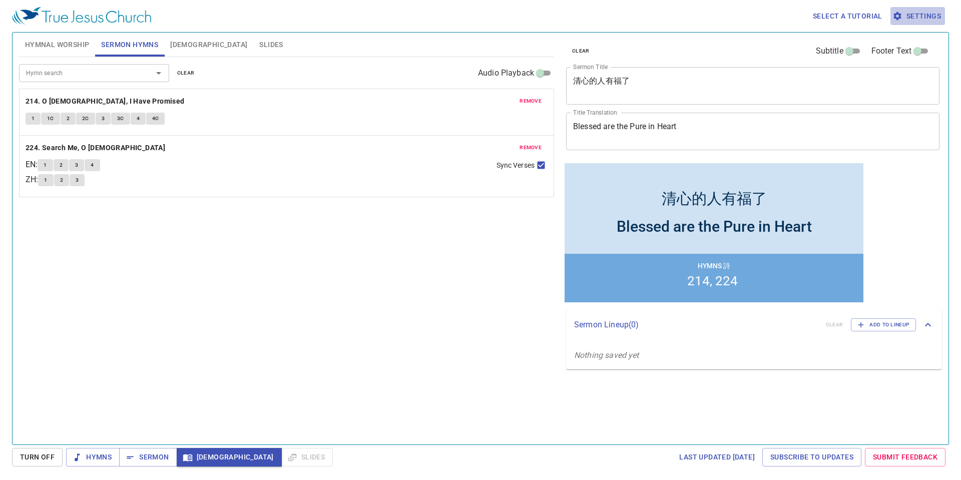
click at [926, 16] on span "Settings" at bounding box center [917, 16] width 47 height 13
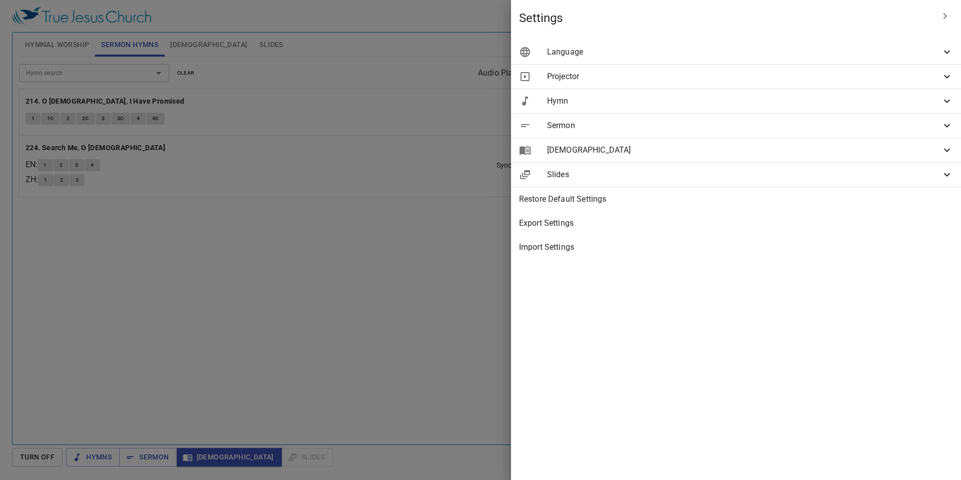
click at [727, 147] on span "[DEMOGRAPHIC_DATA]" at bounding box center [744, 150] width 394 height 12
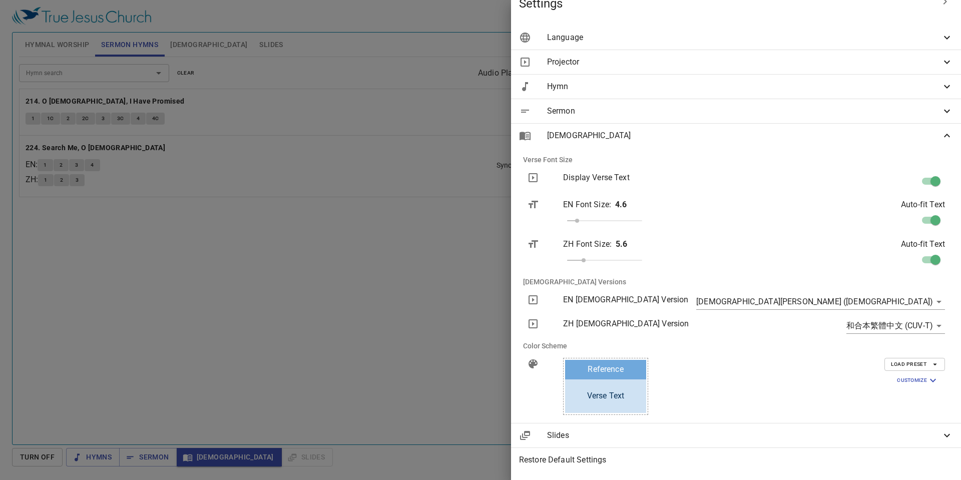
scroll to position [16, 0]
click at [742, 108] on span "Sermon" at bounding box center [744, 110] width 394 height 12
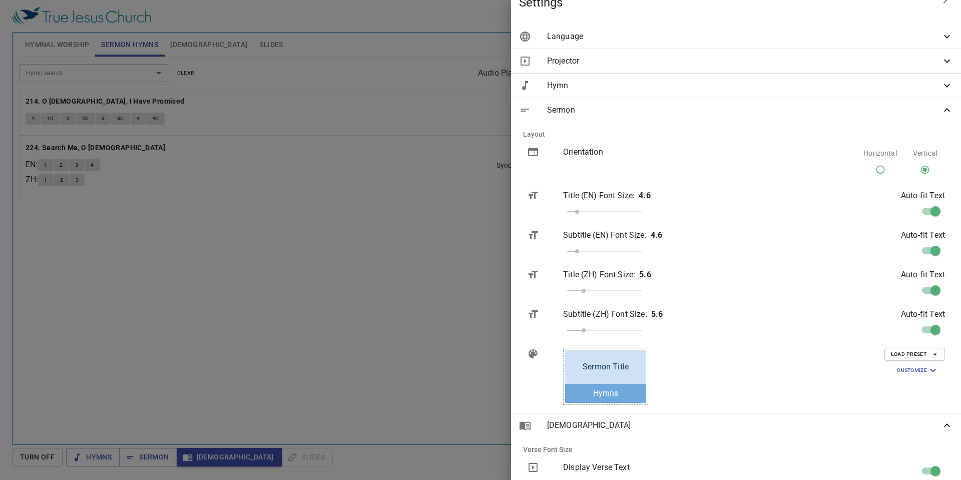
click at [742, 110] on span "Sermon" at bounding box center [744, 110] width 394 height 12
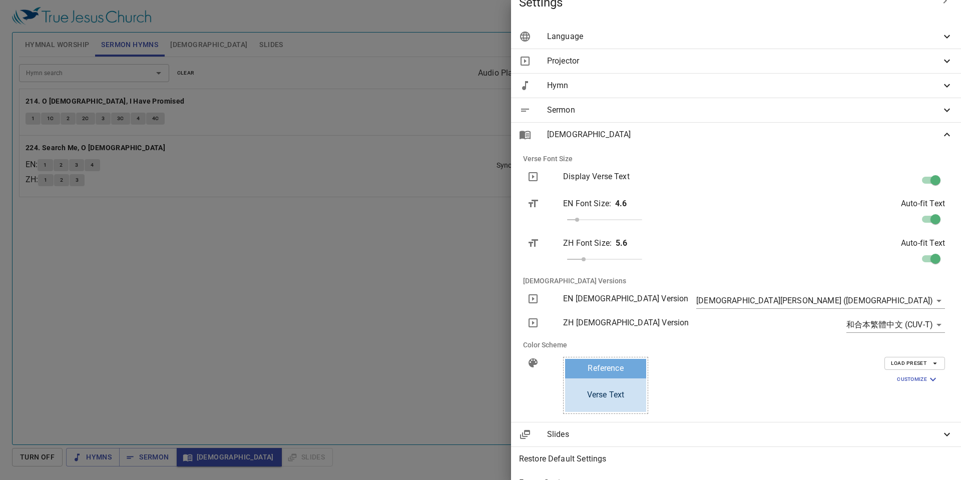
click at [741, 94] on div "Hymn" at bounding box center [736, 86] width 450 height 24
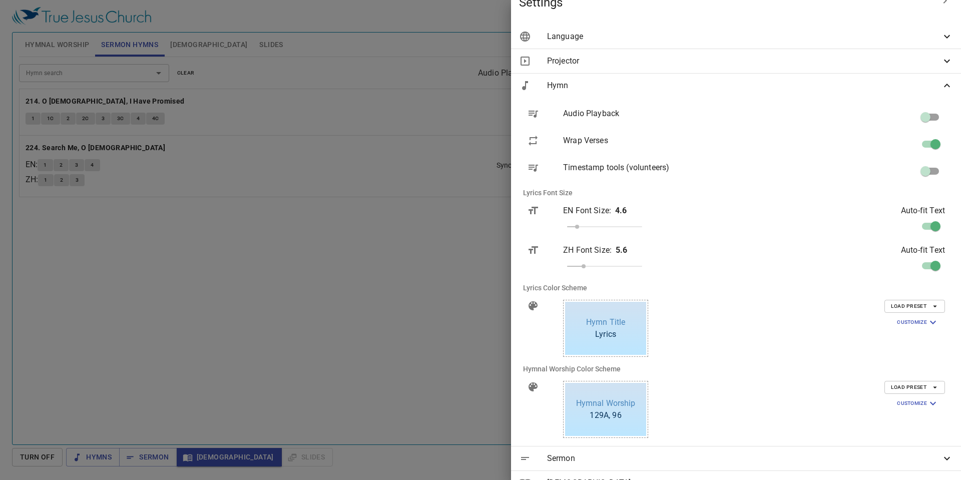
click at [923, 309] on span "Load Preset" at bounding box center [915, 306] width 48 height 9
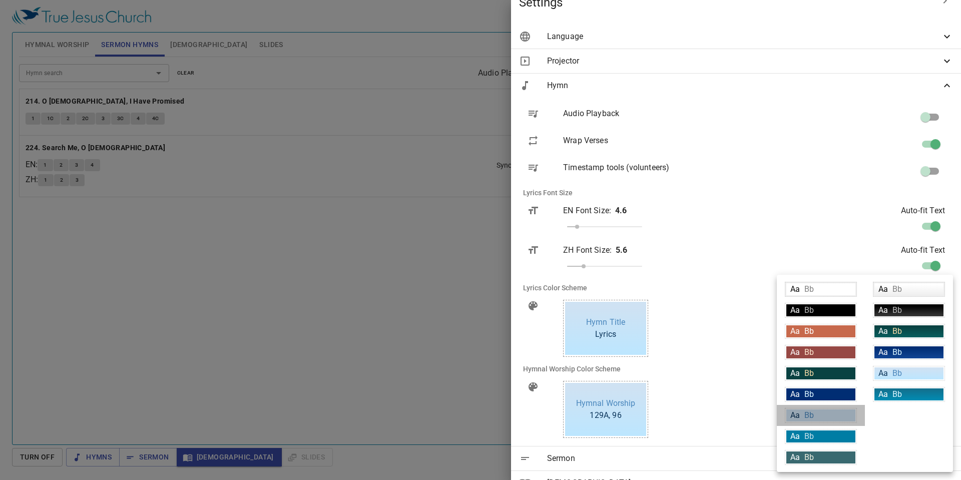
click at [812, 418] on span "Bb" at bounding box center [809, 415] width 10 height 10
type input "#cfe2f3"
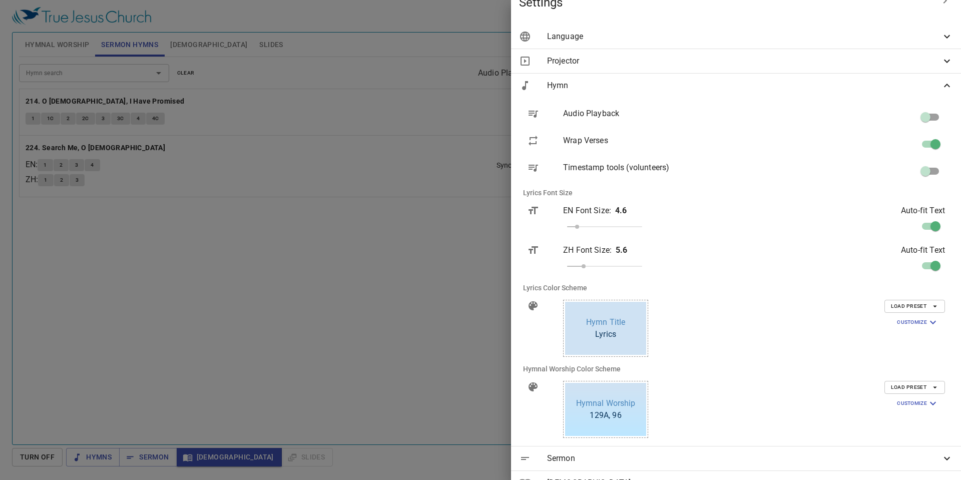
click at [89, 38] on div at bounding box center [480, 240] width 961 height 480
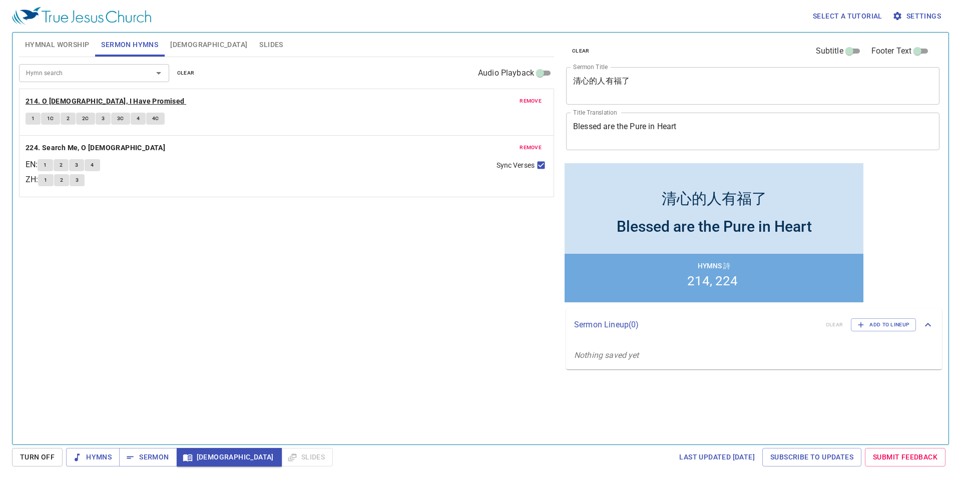
click at [89, 102] on b "214. O [DEMOGRAPHIC_DATA], I Have Promised" at bounding box center [105, 101] width 159 height 13
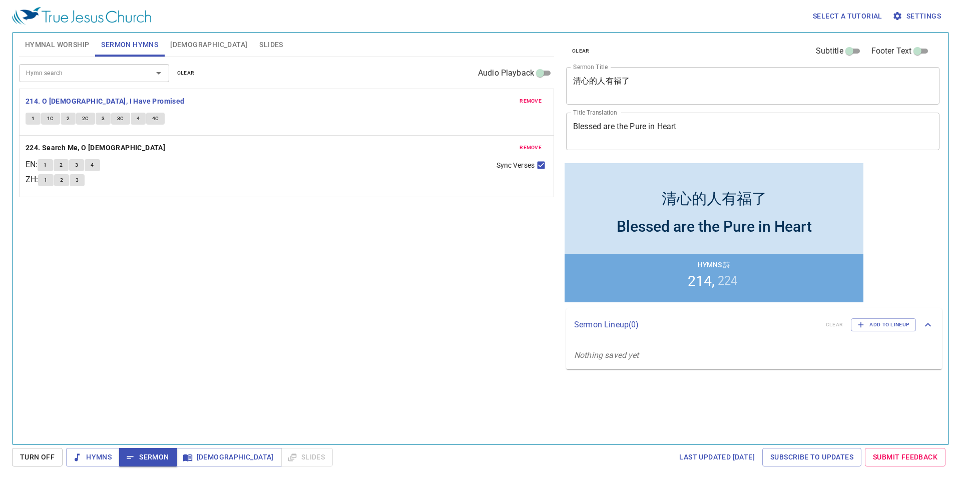
click at [49, 119] on span "1C" at bounding box center [50, 118] width 7 height 9
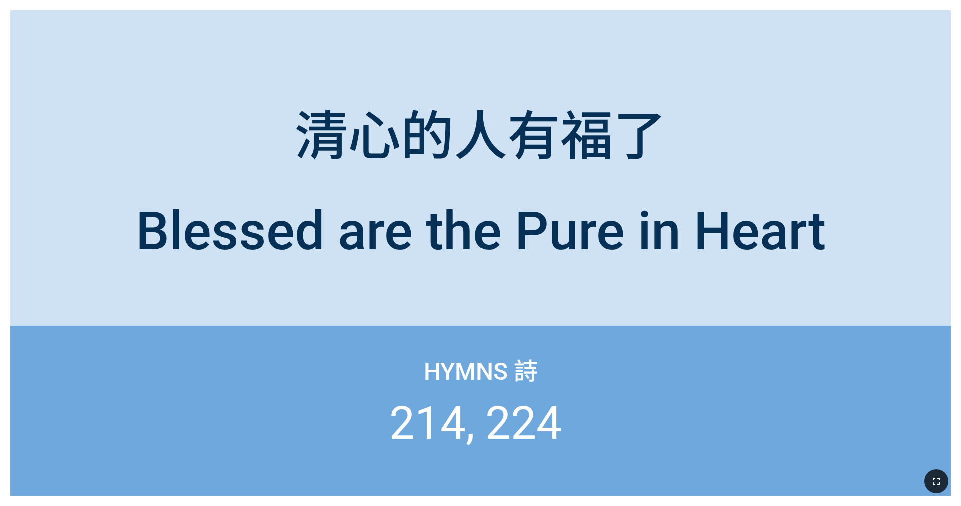
click at [935, 479] on icon "button" at bounding box center [936, 481] width 12 height 12
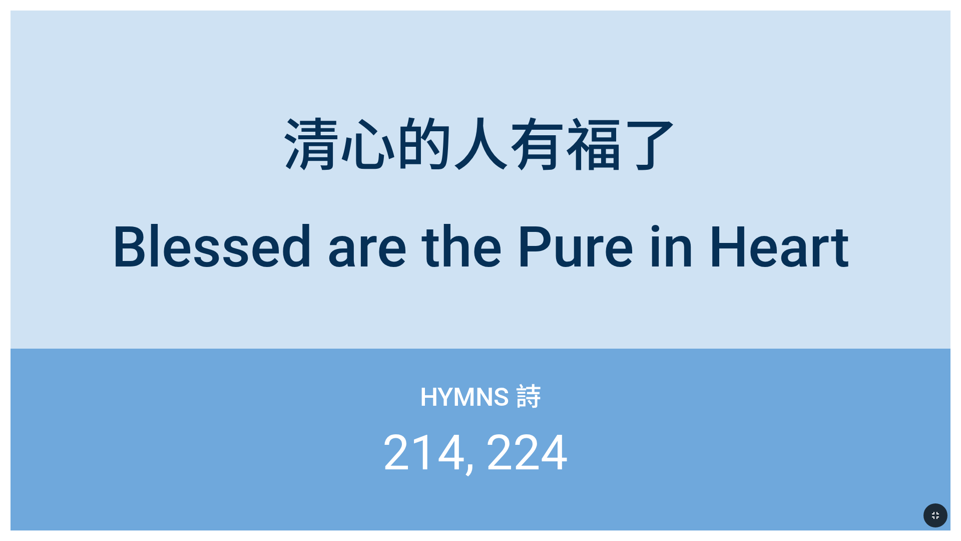
click at [941, 506] on icon "button" at bounding box center [935, 515] width 12 height 12
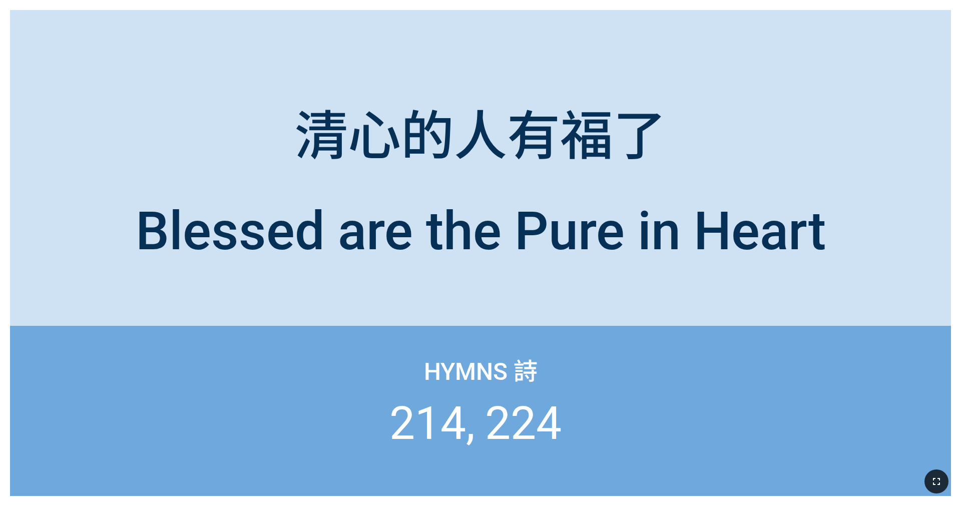
click at [934, 481] on icon "button" at bounding box center [936, 481] width 12 height 12
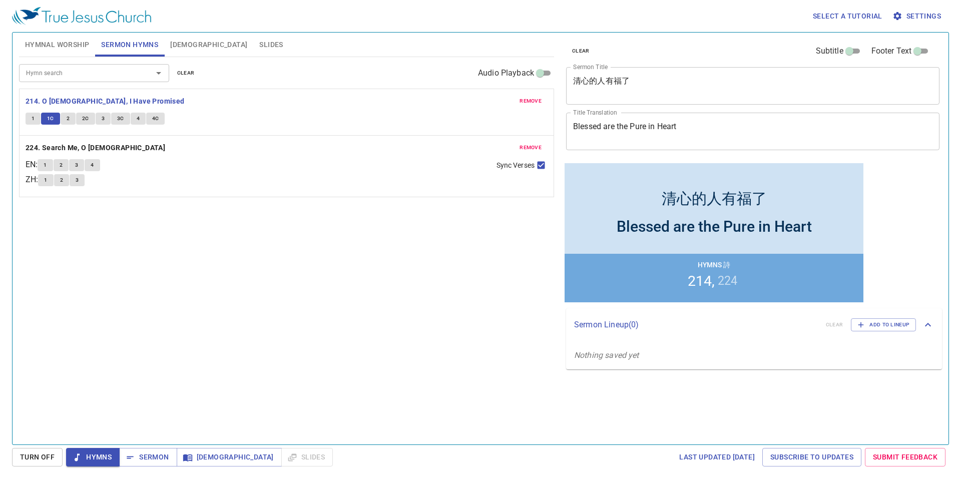
click at [926, 14] on span "Settings" at bounding box center [917, 16] width 47 height 13
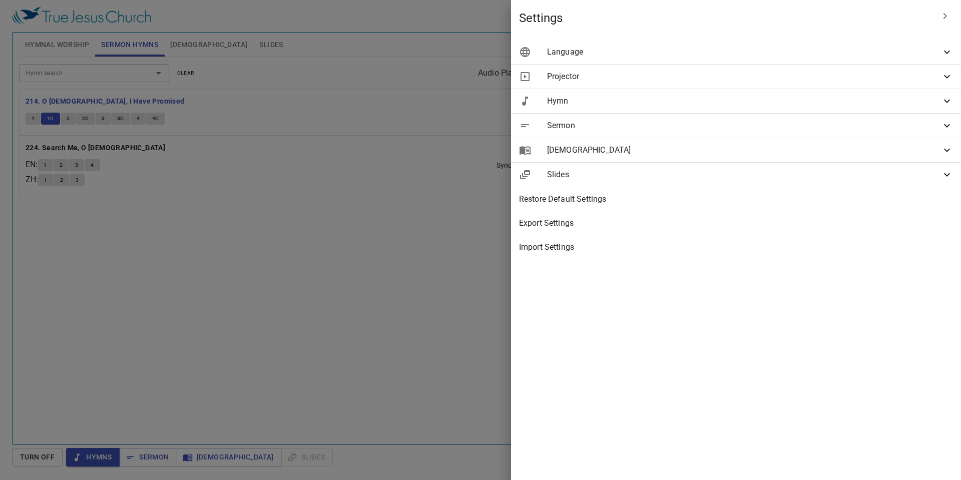
click at [742, 99] on span "Hymn" at bounding box center [744, 101] width 394 height 12
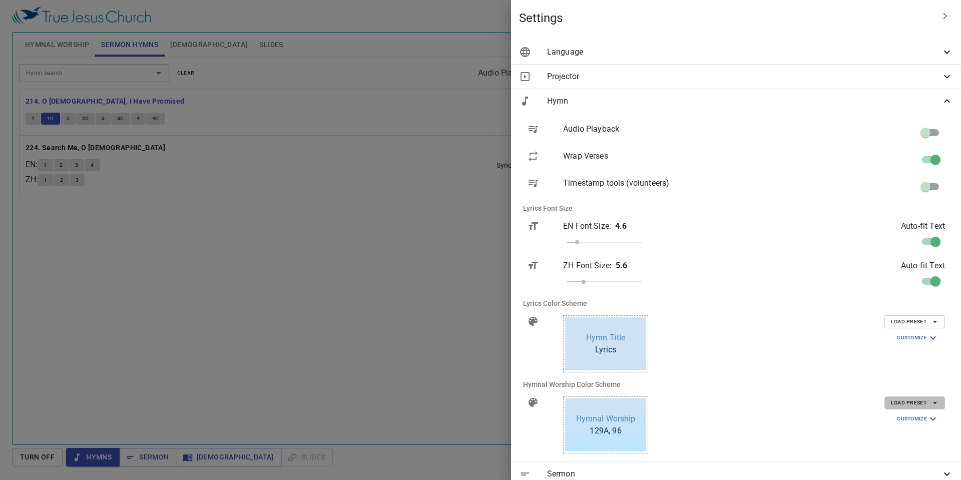
click at [905, 405] on span "Load Preset" at bounding box center [915, 402] width 48 height 9
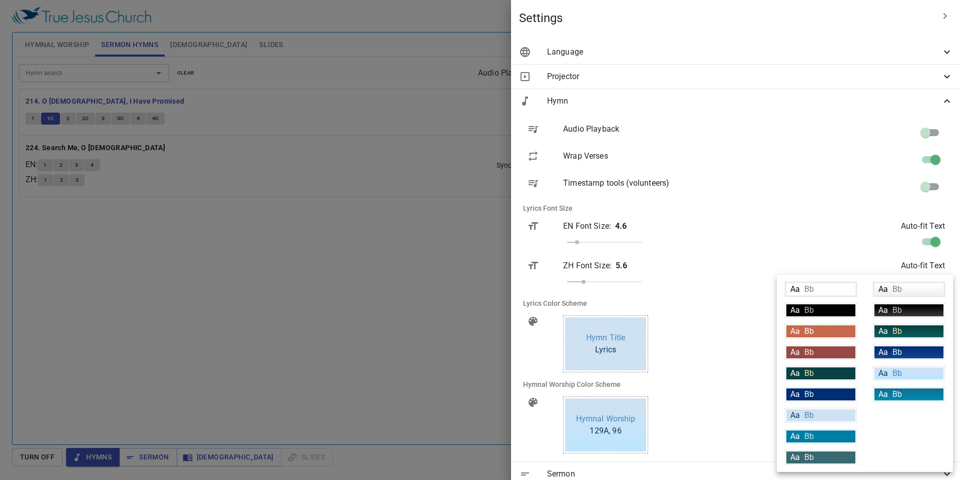
click at [808, 414] on span "Bb" at bounding box center [809, 415] width 10 height 10
type input "#cfe2f3"
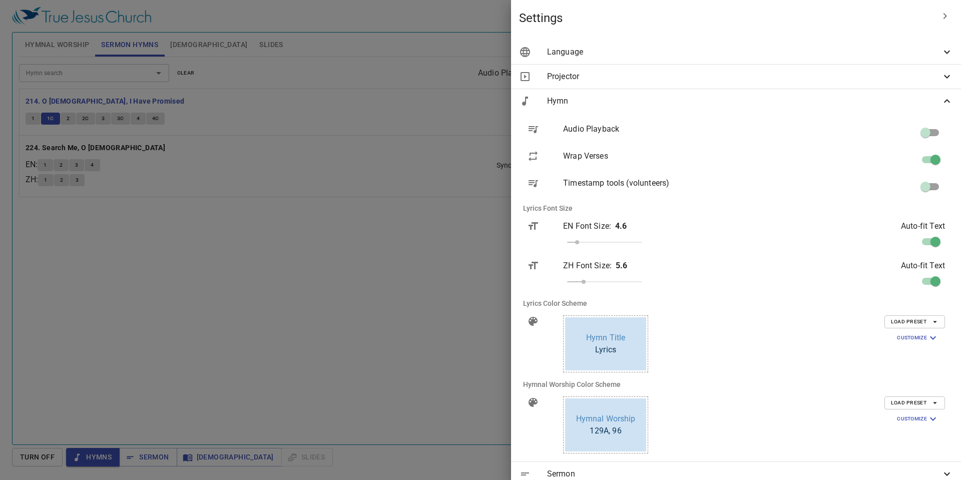
click at [69, 123] on div at bounding box center [480, 240] width 961 height 480
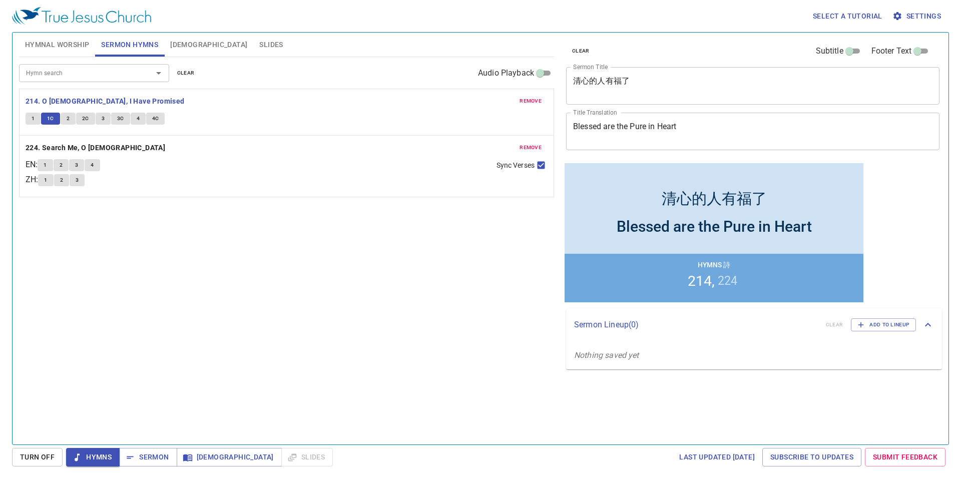
click at [69, 123] on span "2" at bounding box center [68, 118] width 3 height 9
click at [92, 117] on button "2C" at bounding box center [85, 119] width 19 height 12
click at [48, 460] on span "Turn Off" at bounding box center [37, 457] width 35 height 13
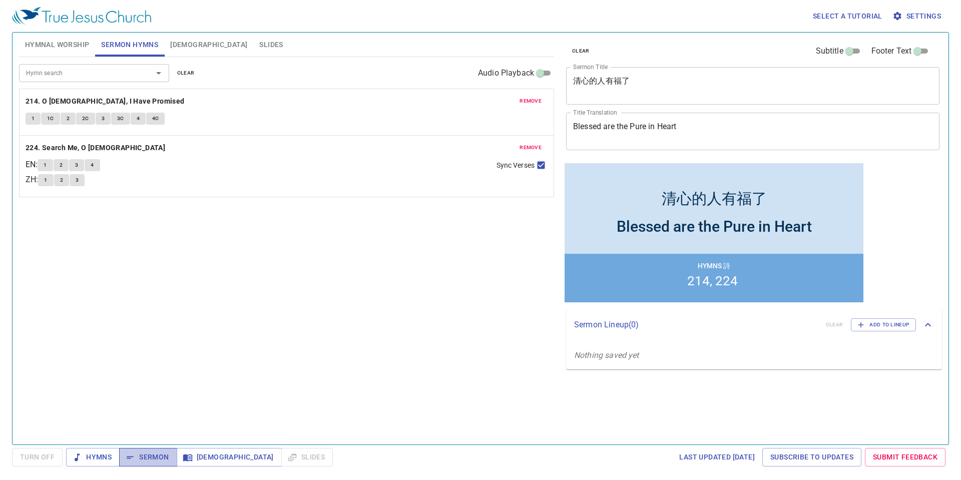
click at [154, 458] on span "Sermon" at bounding box center [148, 457] width 42 height 13
click at [50, 120] on span "1C" at bounding box center [50, 118] width 7 height 9
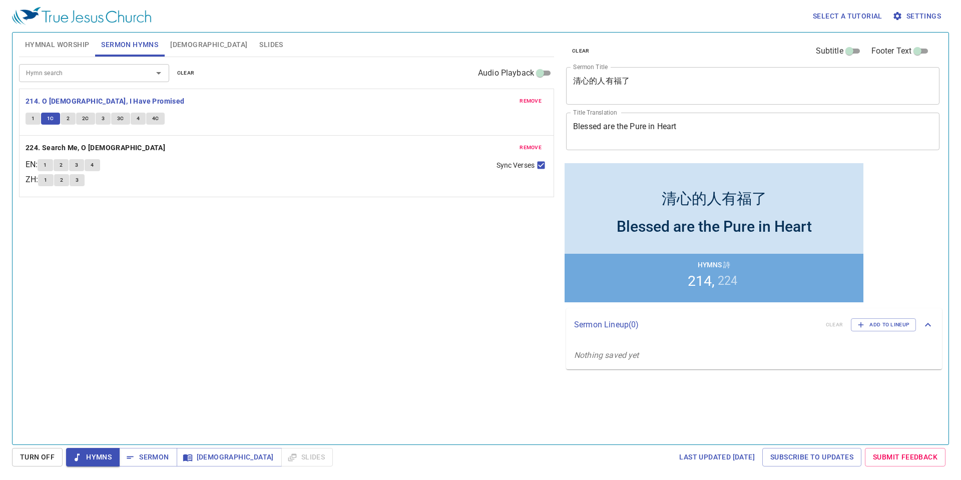
click at [44, 118] on button "1C" at bounding box center [50, 119] width 19 height 12
click at [135, 44] on span "Sermon Hymns" at bounding box center [129, 45] width 57 height 13
click at [67, 49] on span "Hymnal Worship" at bounding box center [57, 45] width 65 height 13
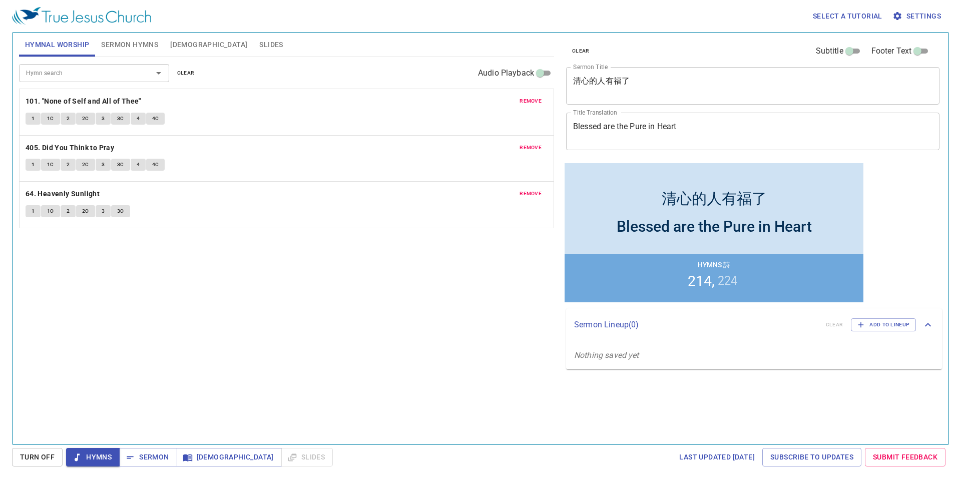
click at [120, 44] on span "Sermon Hymns" at bounding box center [129, 45] width 57 height 13
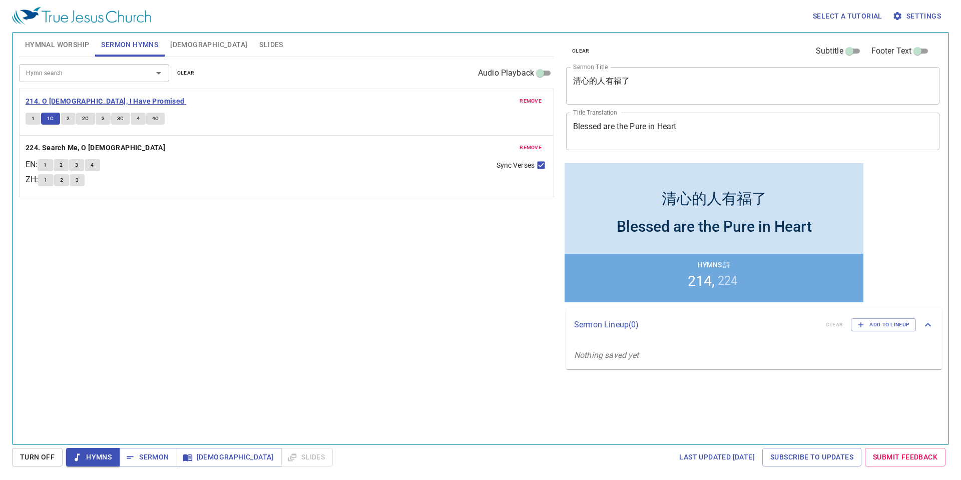
click at [81, 102] on b "214. O [DEMOGRAPHIC_DATA], I Have Promised" at bounding box center [105, 101] width 159 height 13
click at [134, 42] on span "Sermon Hymns" at bounding box center [129, 45] width 57 height 13
click at [53, 49] on span "Hymnal Worship" at bounding box center [57, 45] width 65 height 13
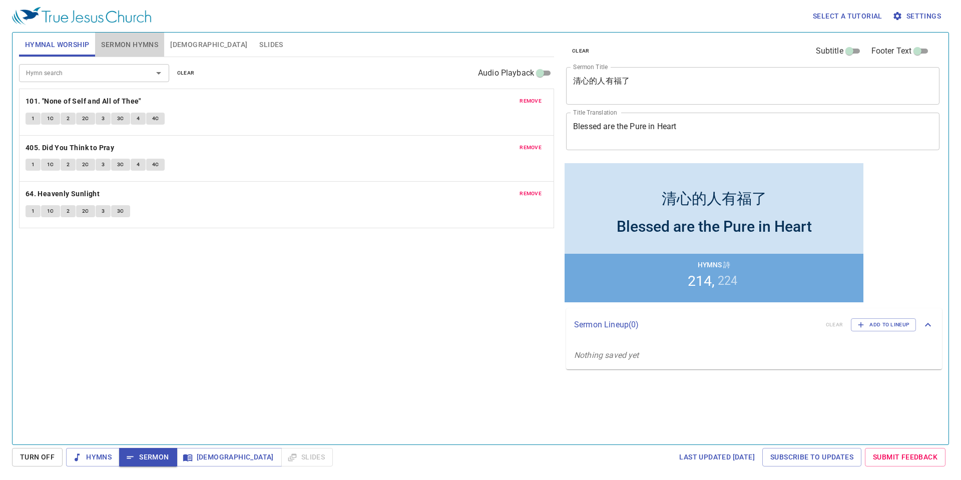
click at [126, 49] on span "Sermon Hymns" at bounding box center [129, 45] width 57 height 13
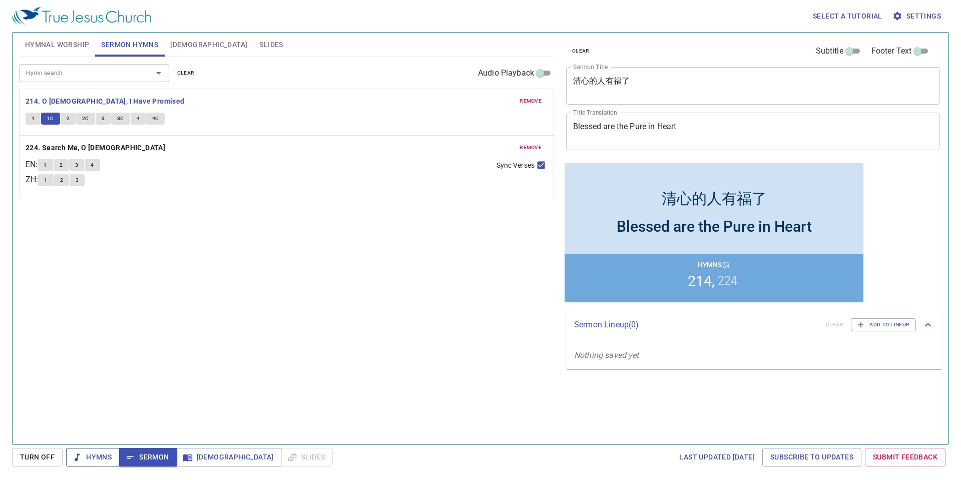
click at [97, 457] on span "Hymns" at bounding box center [93, 457] width 38 height 13
click at [78, 102] on b "214. O [DEMOGRAPHIC_DATA], I Have Promised" at bounding box center [105, 101] width 159 height 13
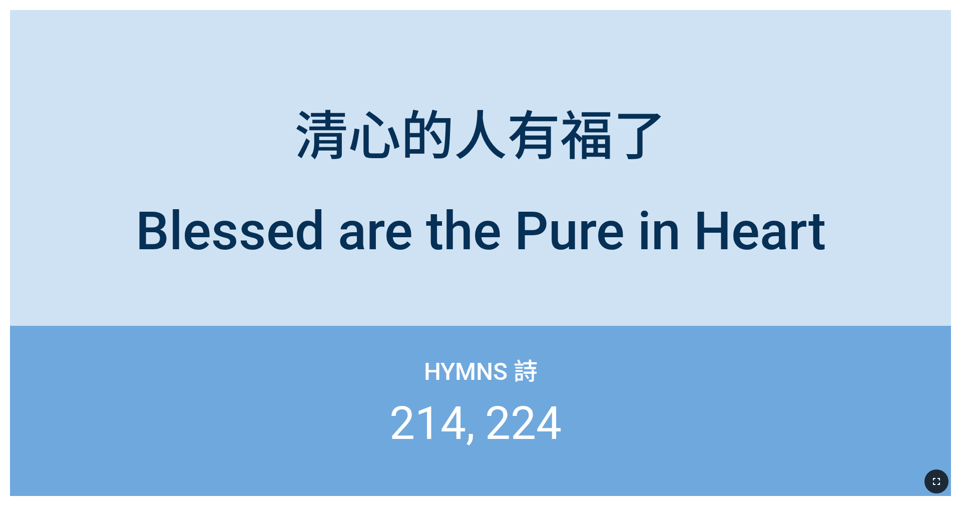
click at [400, 319] on icon "button" at bounding box center [936, 481] width 12 height 12
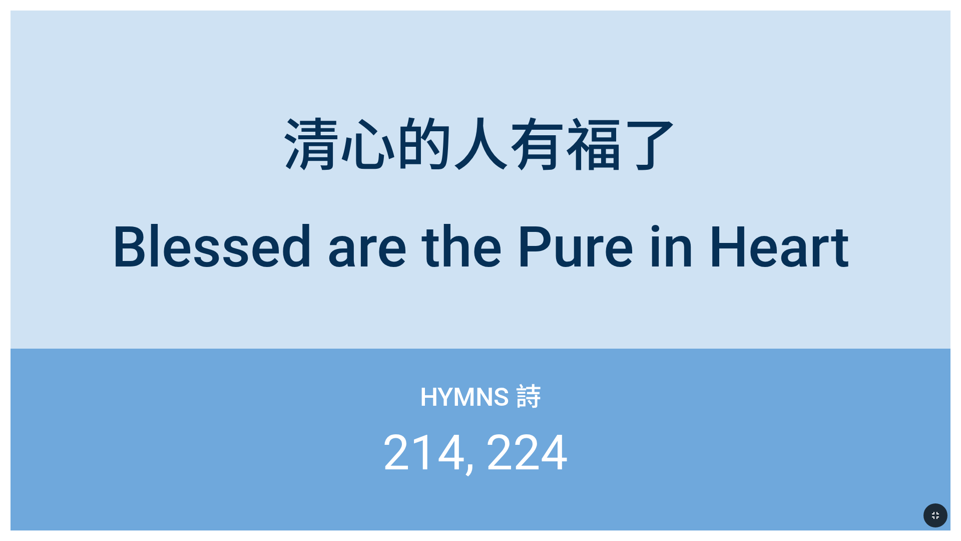
click at [400, 319] on div at bounding box center [481, 328] width 940 height 42
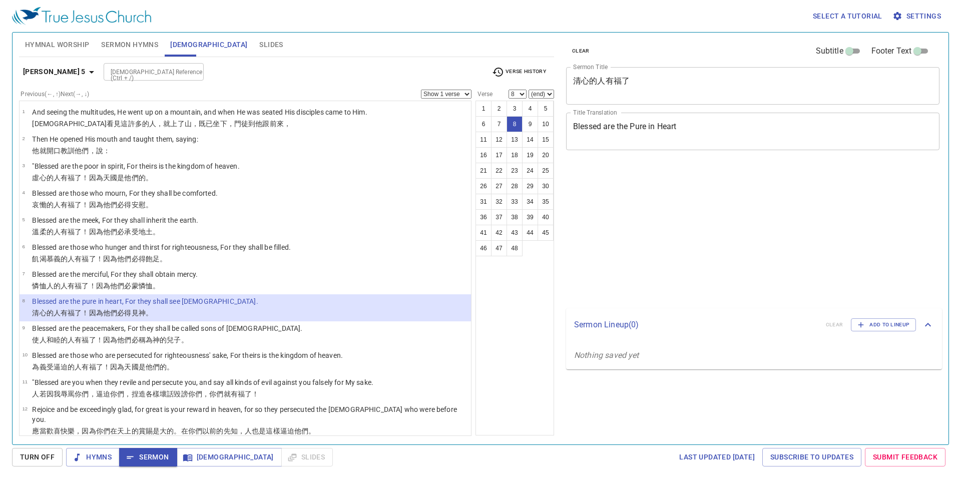
select select "8"
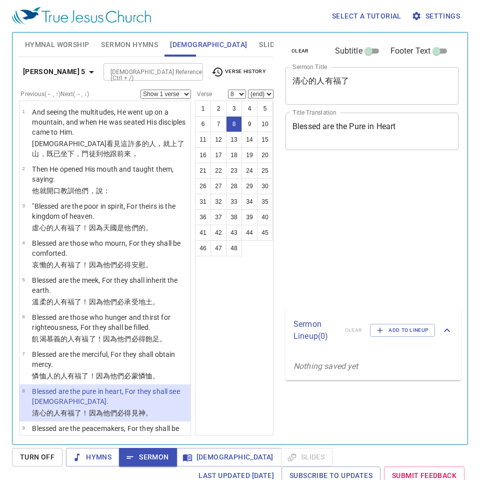
select select "8"
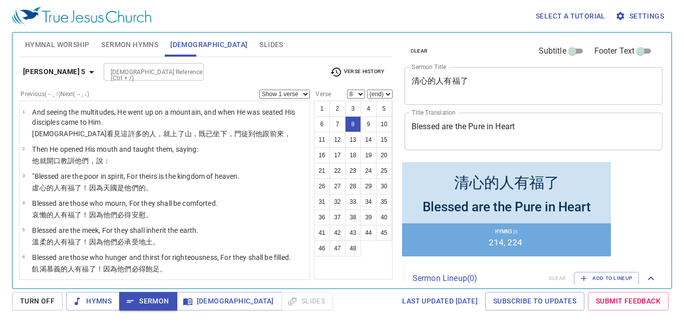
click at [86, 44] on span "Hymnal Worship" at bounding box center [57, 45] width 65 height 13
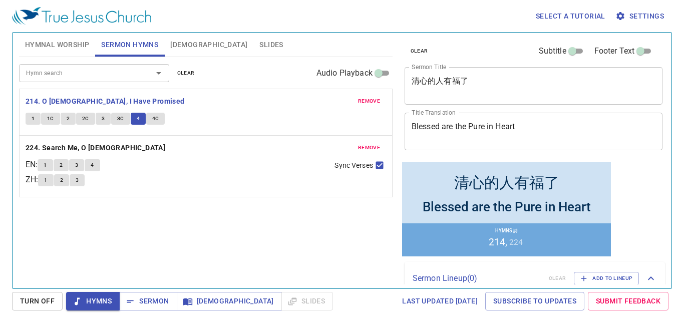
click at [158, 119] on button "4C" at bounding box center [155, 119] width 19 height 12
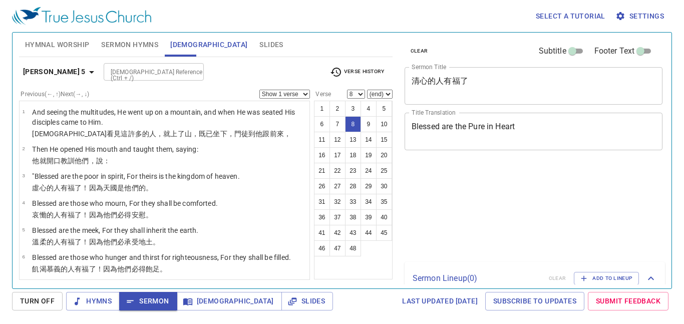
select select "8"
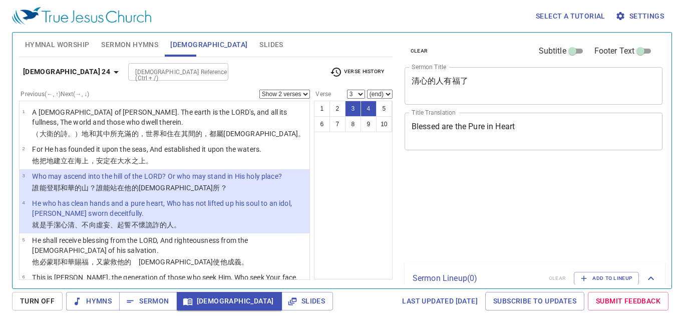
select select "2"
select select "3"
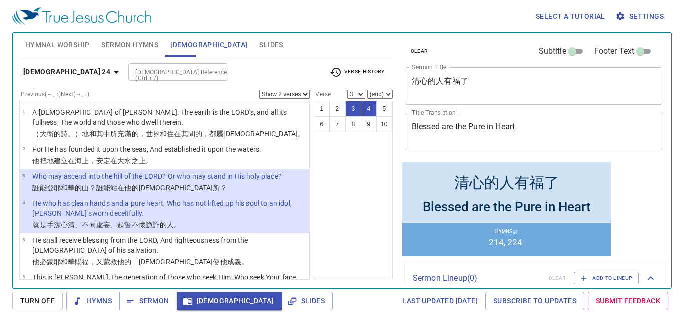
scroll to position [21, 0]
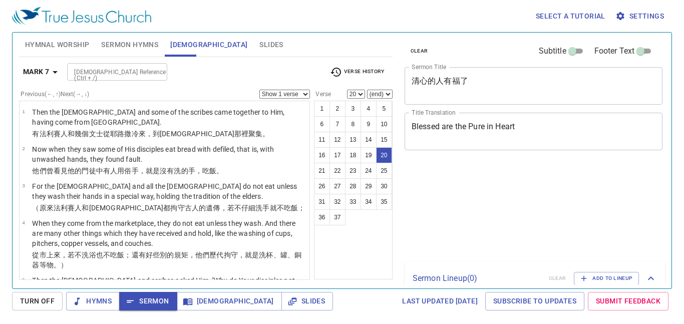
select select "20"
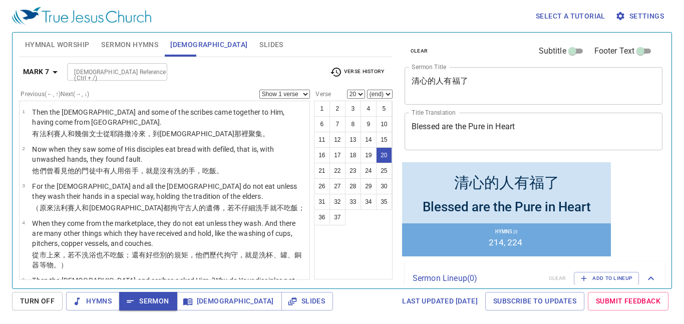
scroll to position [716, 0]
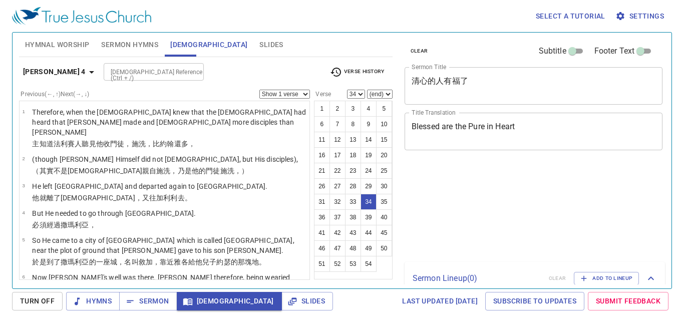
select select "34"
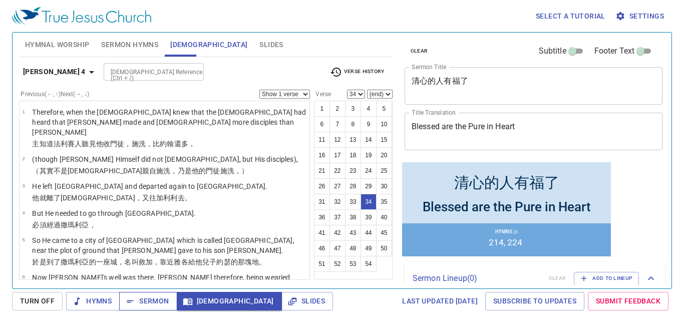
click at [150, 296] on span "Sermon" at bounding box center [148, 301] width 42 height 13
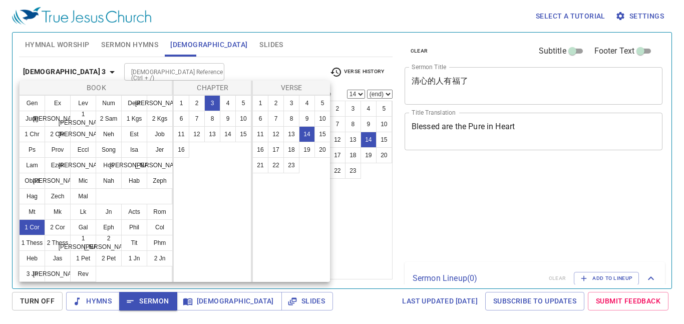
select select "14"
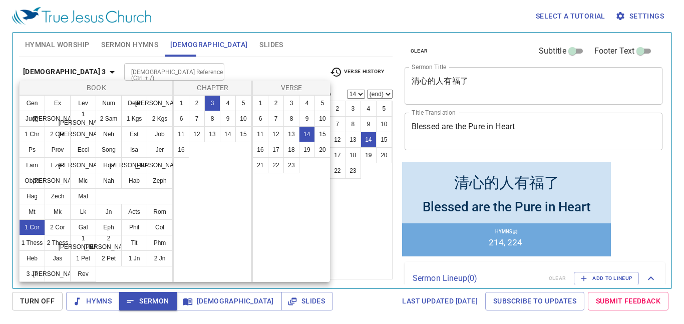
click at [140, 228] on button "Phil" at bounding box center [134, 227] width 26 height 16
click at [132, 226] on button "Phil" at bounding box center [134, 227] width 26 height 16
click at [149, 72] on div at bounding box center [342, 162] width 684 height 324
click at [125, 75] on div "Book Gen Ex Lev Num Deut Josh Judg Ruth 1 Sam 2 Sam 1 Kgs 2 Kgs 1 Chr 2 Chr Ezr…" at bounding box center [342, 162] width 684 height 324
click at [154, 70] on div "Book Gen Ex Lev Num Deut Josh Judg Ruth 1 Sam 2 Sam 1 Kgs 2 Kgs 1 Chr 2 Chr Ezr…" at bounding box center [342, 162] width 684 height 324
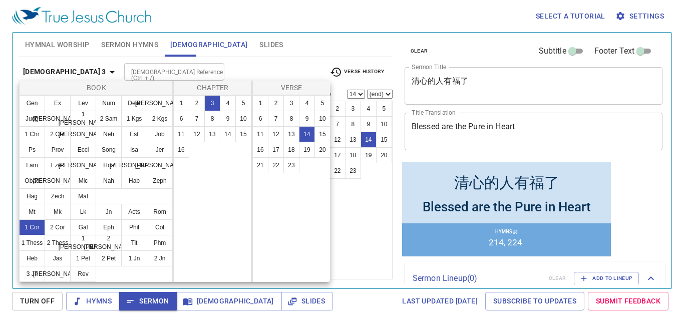
click at [119, 70] on div "Book Gen Ex Lev Num Deut Josh Judg Ruth 1 Sam 2 Sam 1 Kgs 2 Kgs 1 Chr 2 Chr Ezr…" at bounding box center [342, 162] width 684 height 324
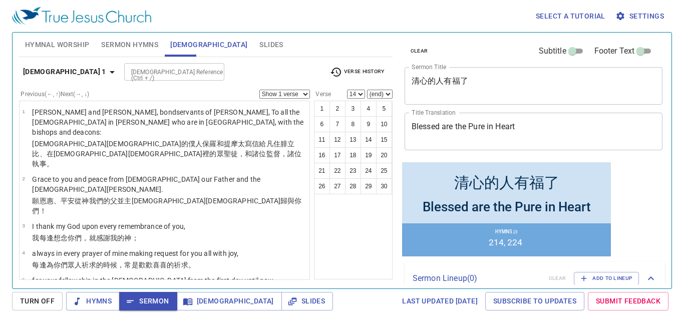
click at [119, 70] on div "Book Gen Ex Lev Num Deut Josh Judg Ruth 1 Sam 2 Sam 1 Kgs 2 Kgs 1 Chr 2 Chr Ezr…" at bounding box center [342, 162] width 684 height 324
click at [70, 70] on b "Philippians 1" at bounding box center [64, 72] width 83 height 13
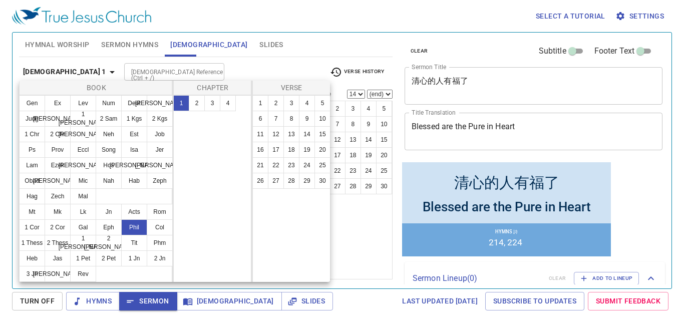
click at [79, 71] on div at bounding box center [342, 162] width 684 height 324
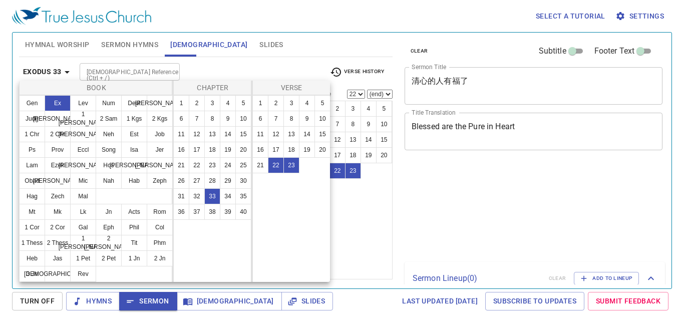
select select "2"
select select "22"
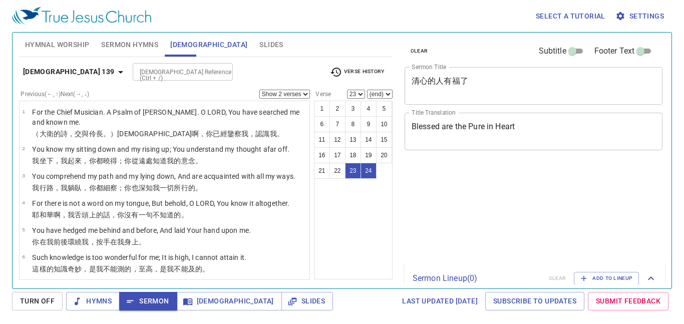
select select "2"
select select "23"
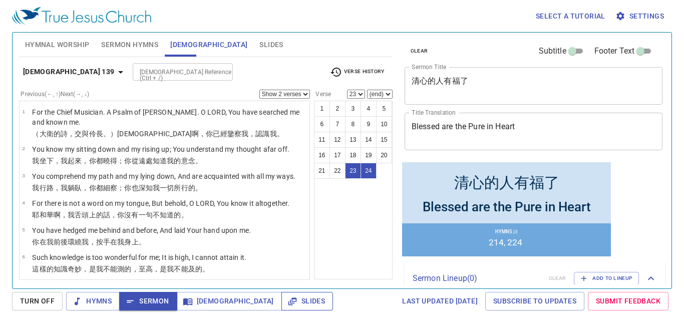
scroll to position [569, 0]
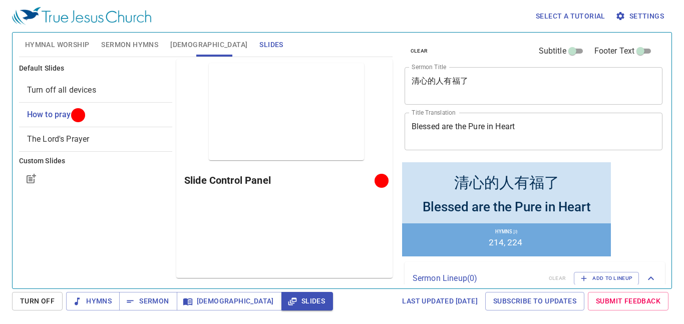
click at [103, 137] on span "The Lord's Prayer" at bounding box center [95, 139] width 137 height 12
click at [139, 299] on span "Sermon" at bounding box center [148, 301] width 42 height 13
